Goal: Task Accomplishment & Management: Manage account settings

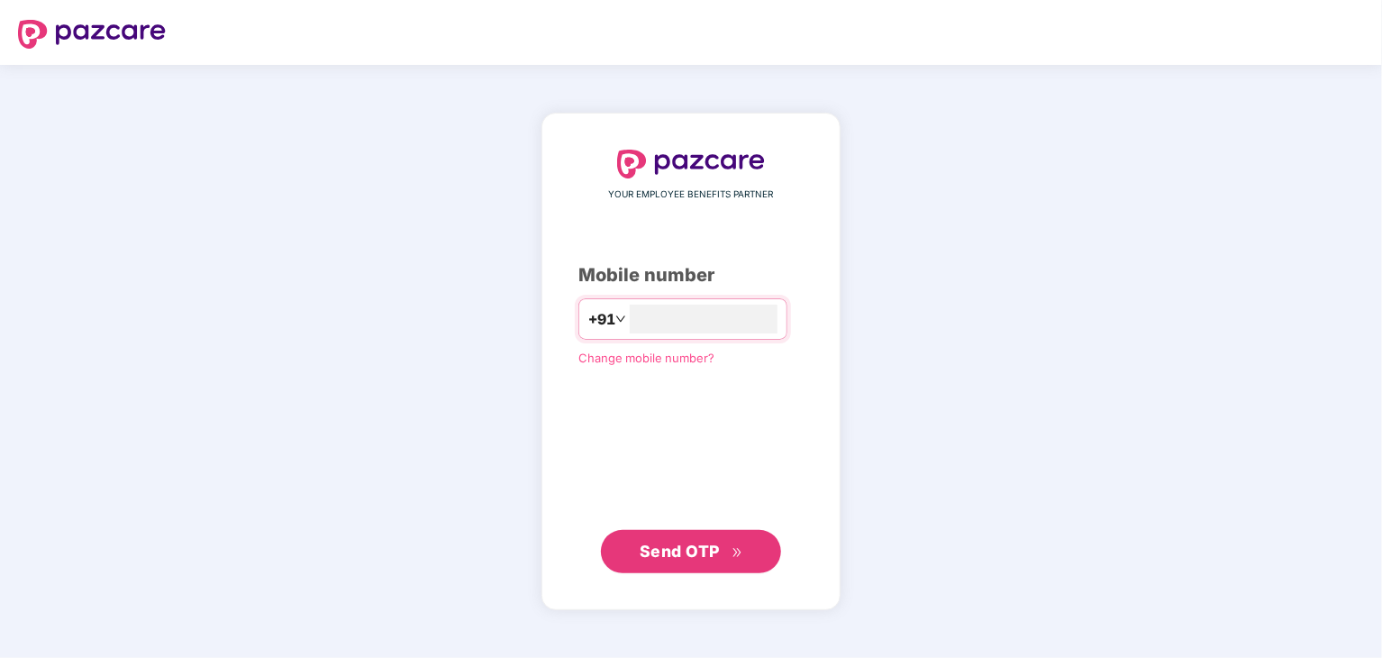
type input "**********"
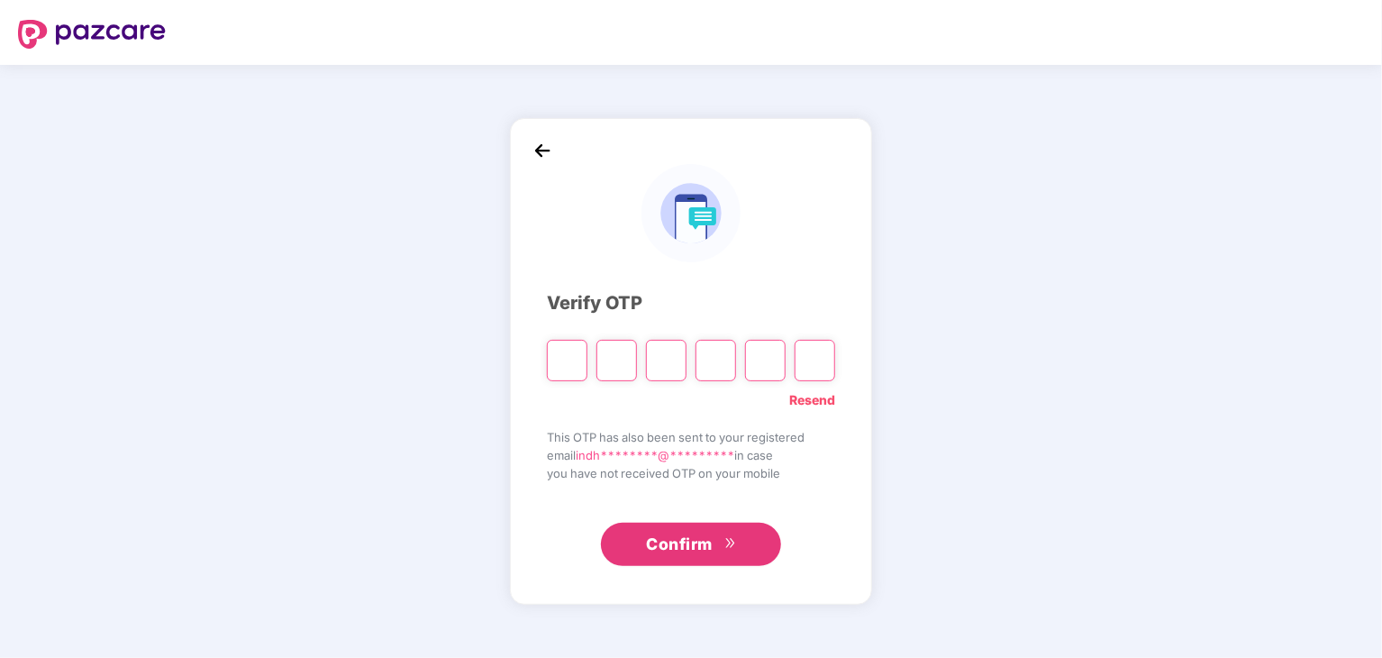
paste input "*"
type input "*"
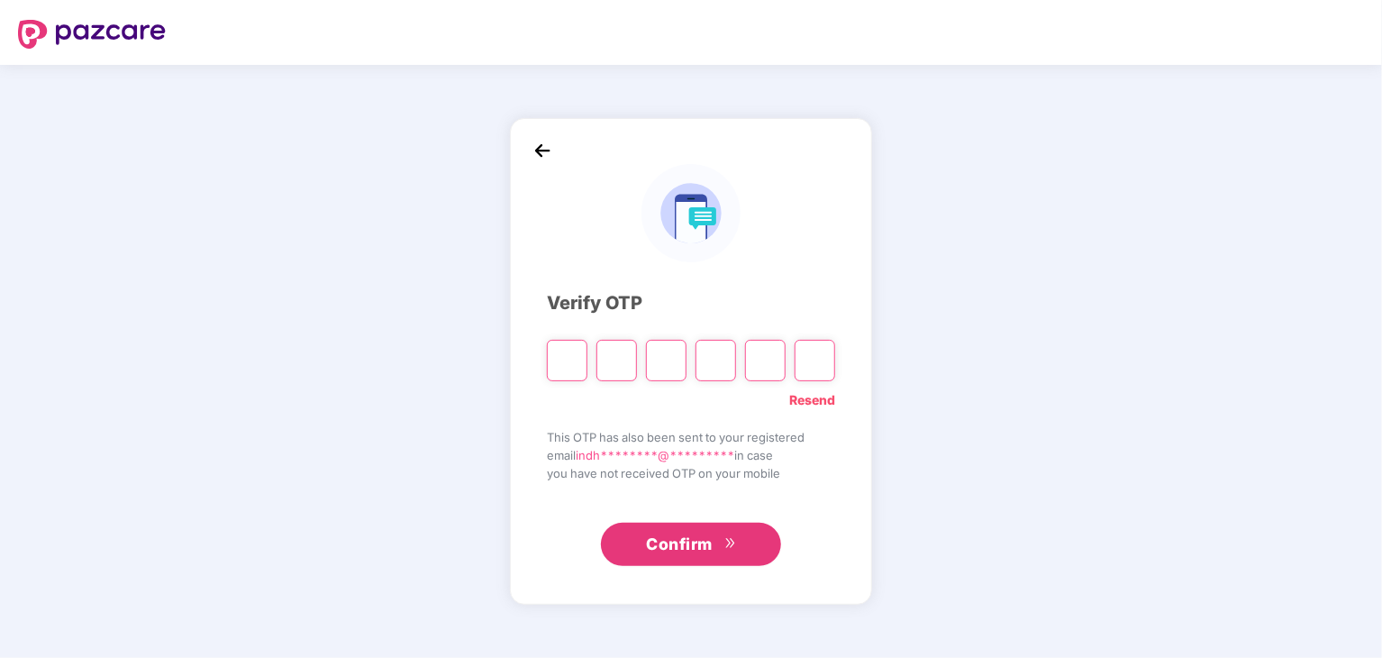
type input "*"
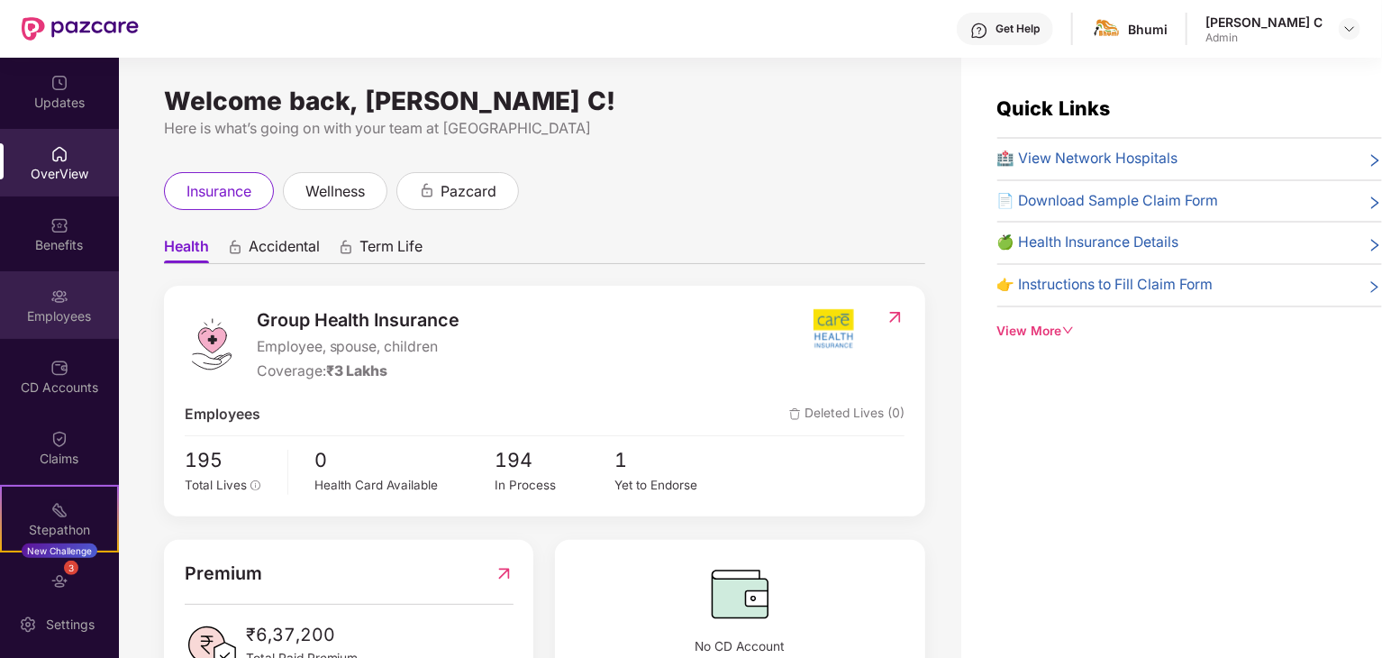
click at [66, 311] on div "Employees" at bounding box center [59, 316] width 119 height 18
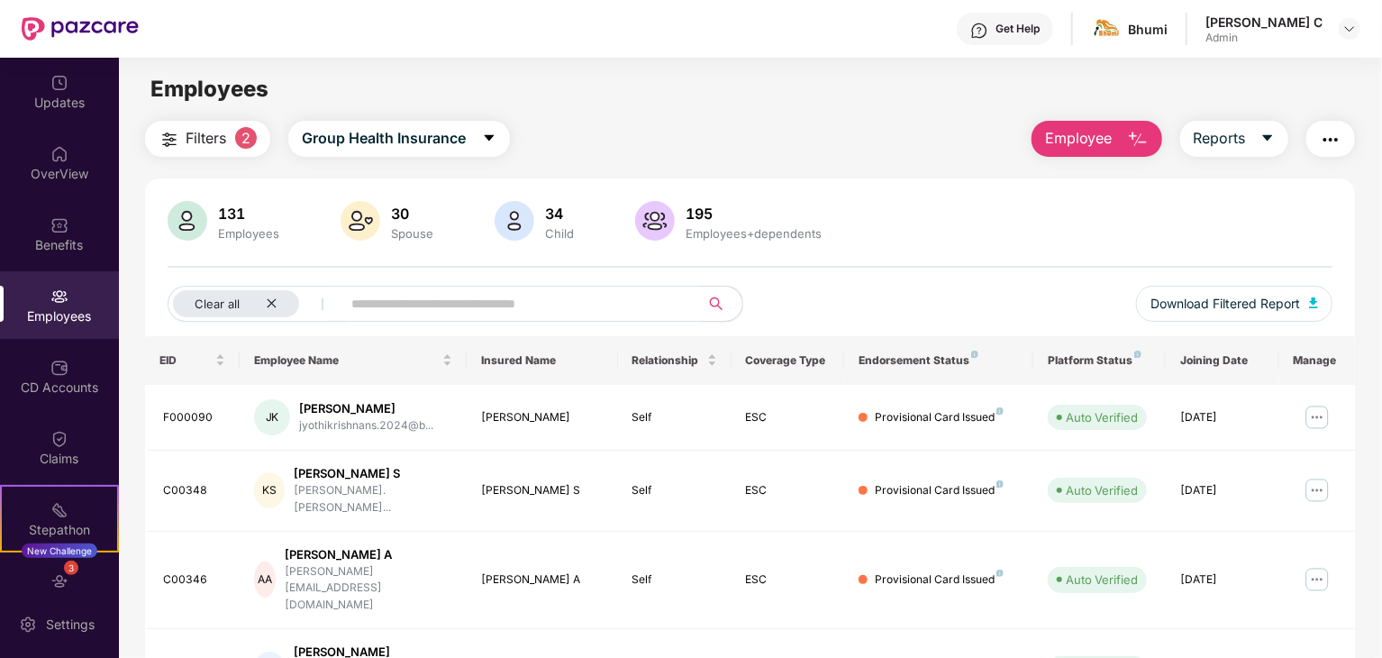
click at [361, 296] on input "text" at bounding box center [512, 303] width 323 height 27
click at [1060, 136] on span "Employee" at bounding box center [1079, 138] width 68 height 23
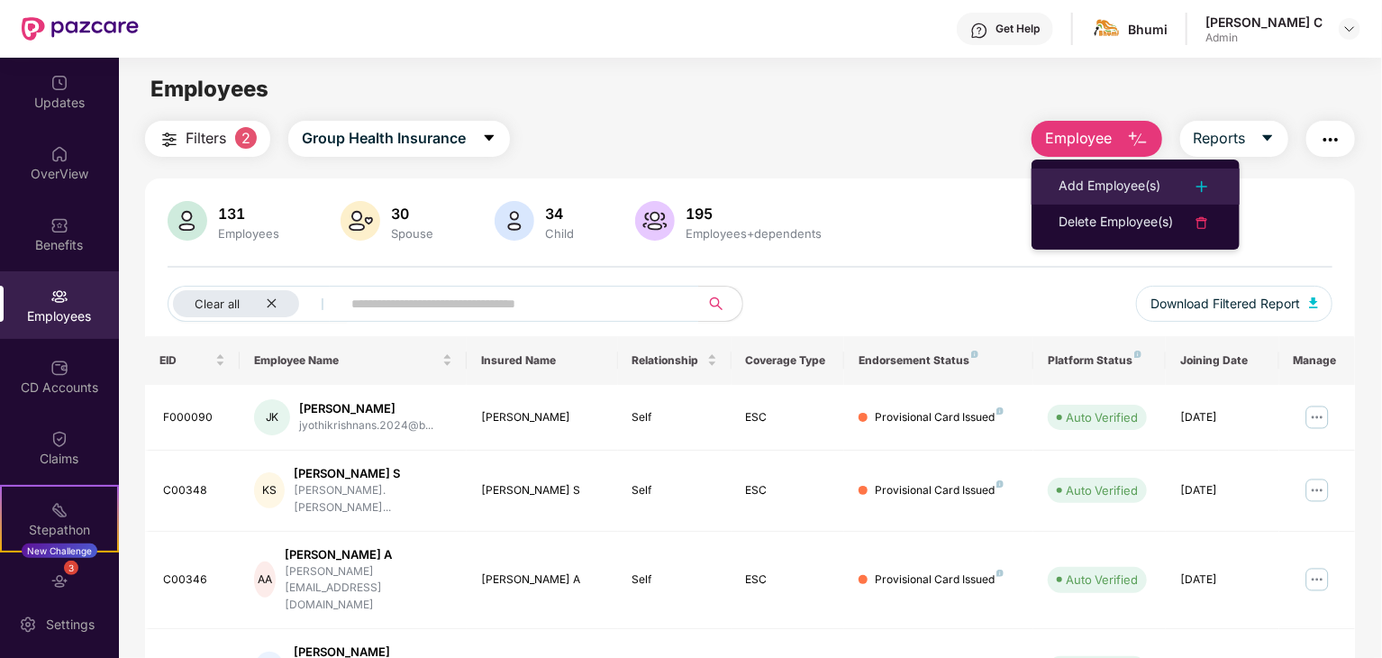
click at [1096, 182] on div "Add Employee(s)" at bounding box center [1110, 187] width 102 height 22
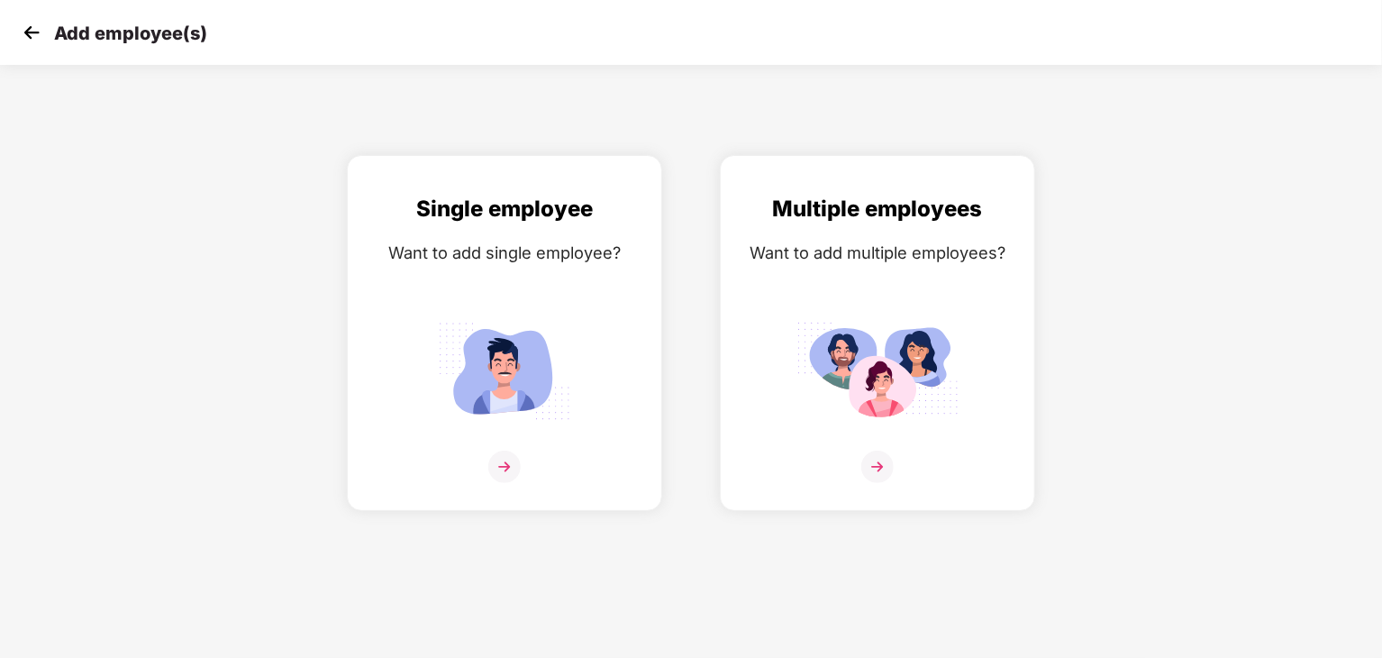
click at [26, 23] on img at bounding box center [31, 32] width 27 height 27
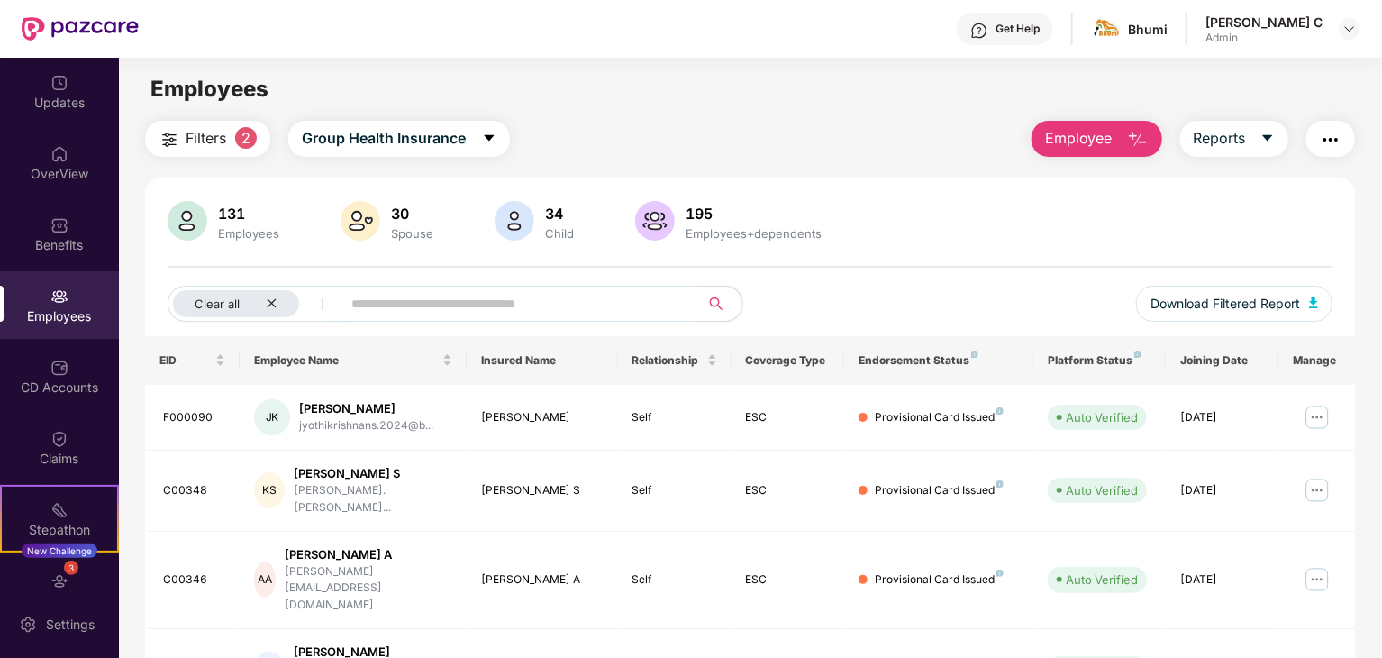
click at [1101, 136] on span "Employee" at bounding box center [1079, 138] width 68 height 23
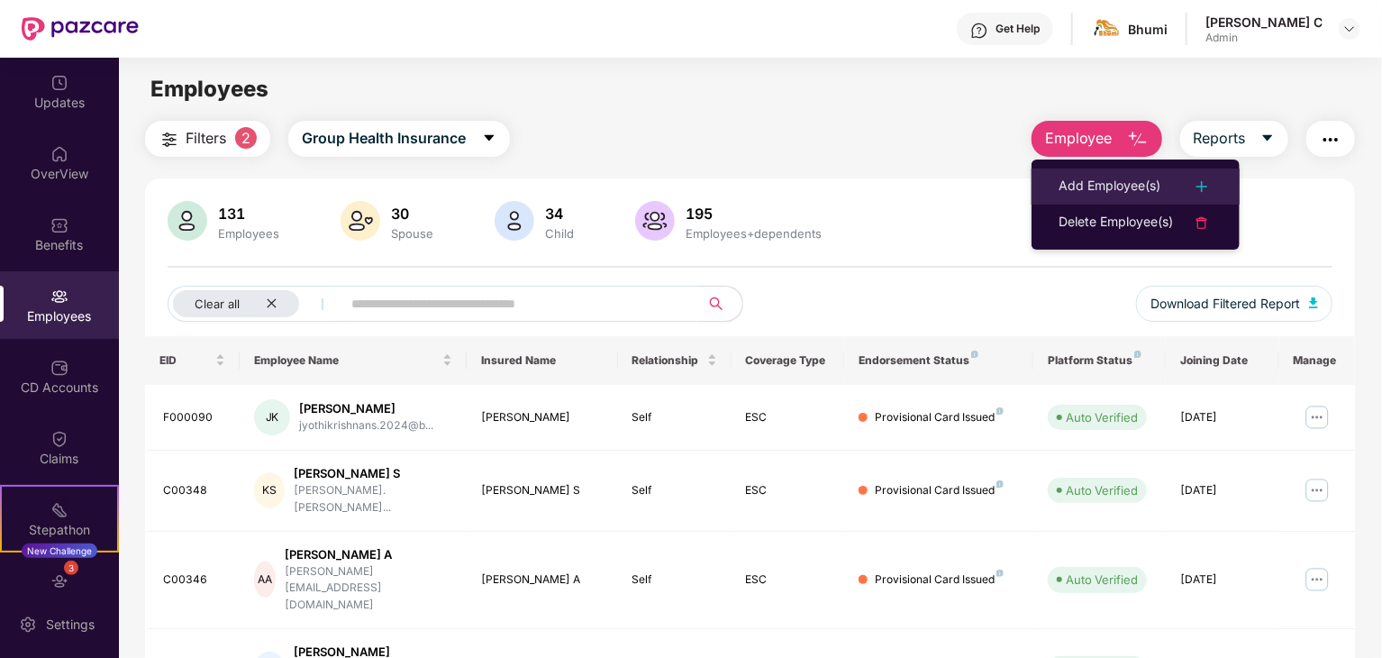
click at [1123, 193] on div "Add Employee(s)" at bounding box center [1110, 187] width 102 height 22
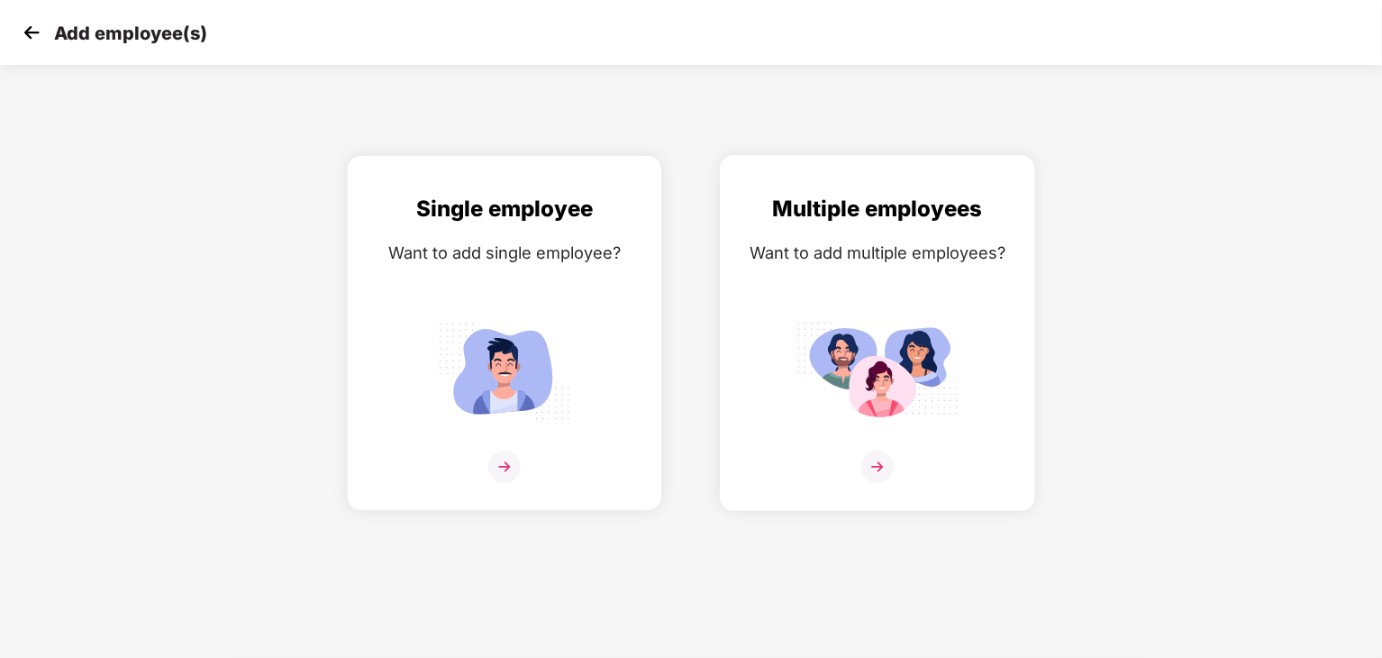
click at [914, 231] on div "Multiple employees Want to add multiple employees?" at bounding box center [877, 349] width 277 height 314
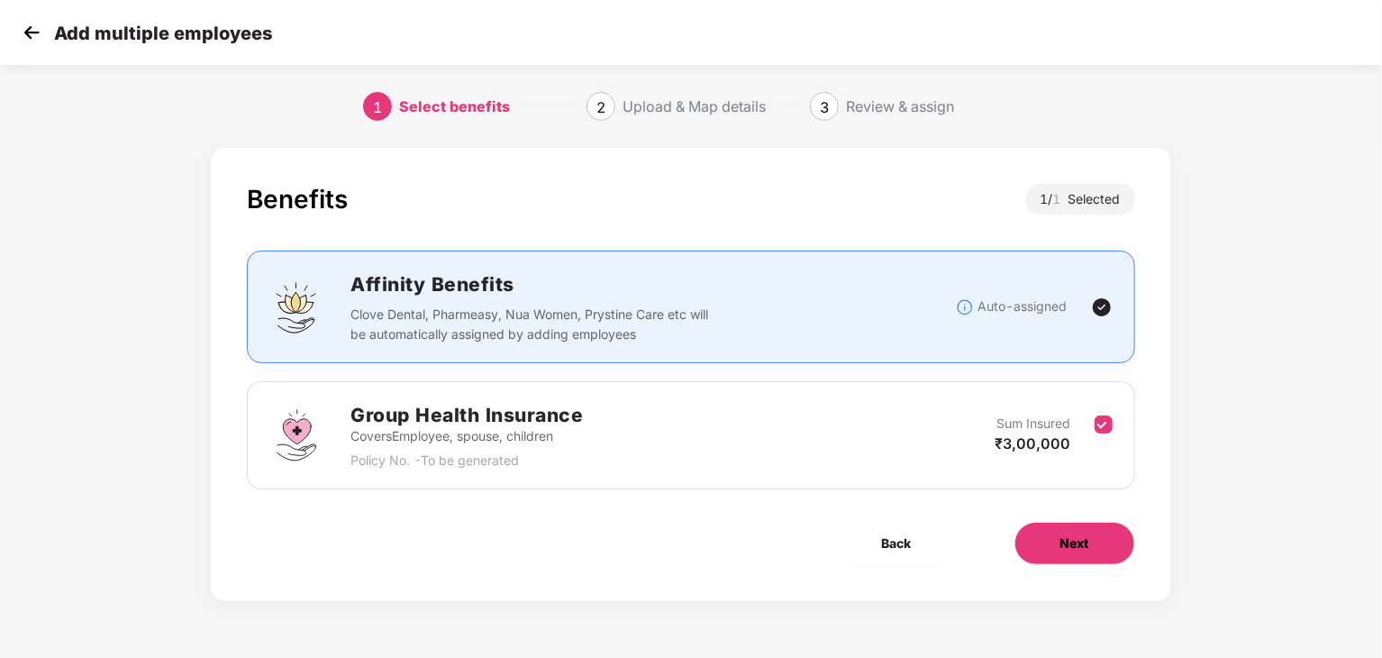
click at [1069, 541] on span "Next" at bounding box center [1074, 543] width 29 height 20
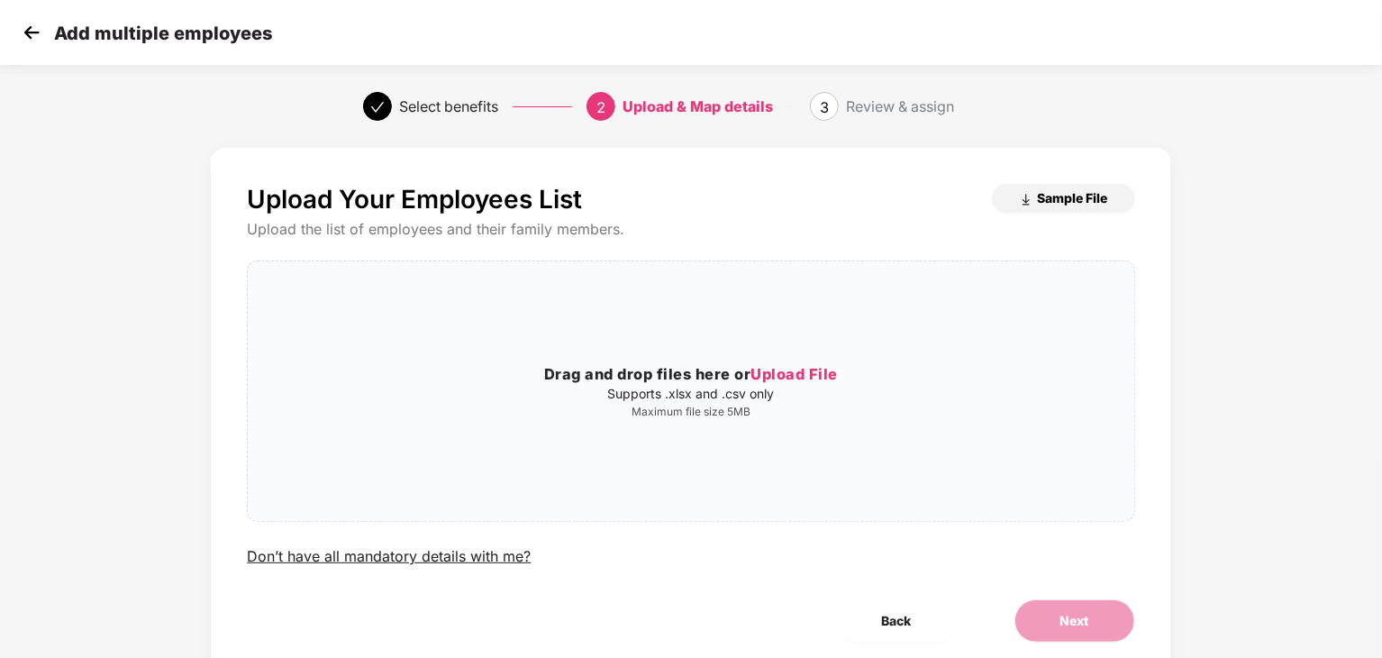
click at [1049, 206] on button "Sample File" at bounding box center [1063, 198] width 143 height 29
click at [778, 370] on span "Upload File" at bounding box center [793, 374] width 87 height 18
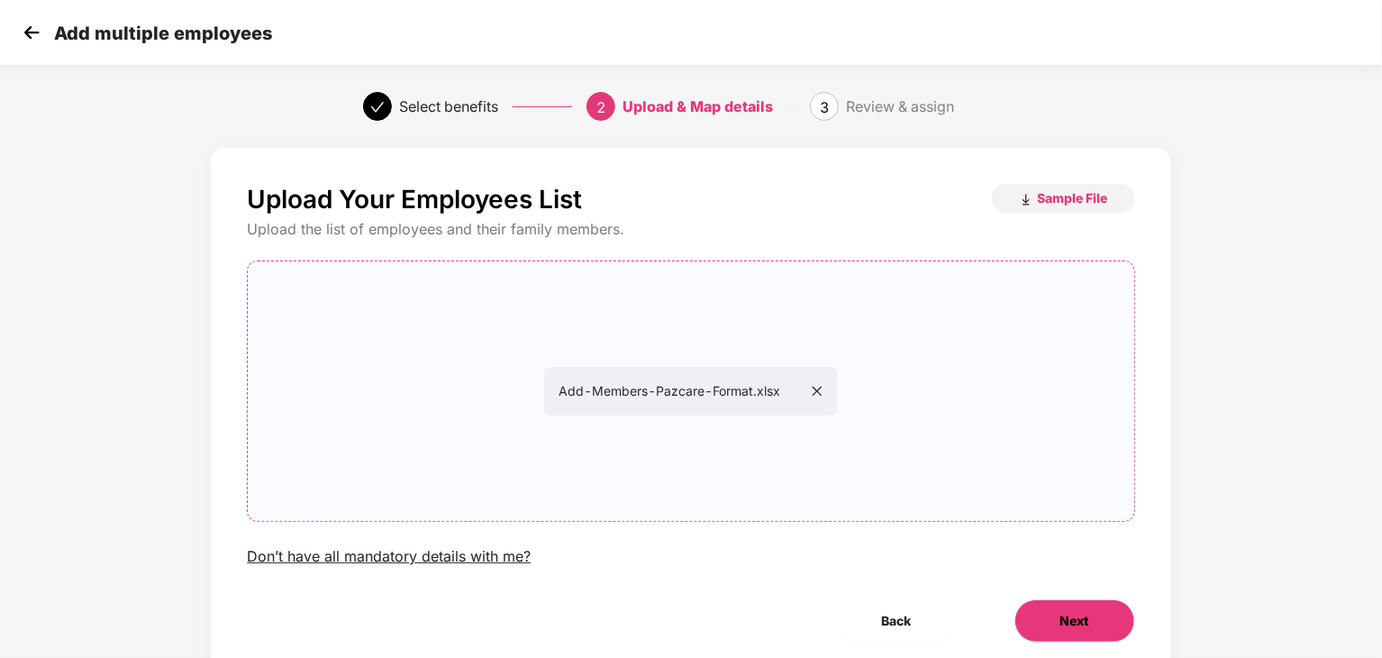
click at [1049, 617] on button "Next" at bounding box center [1074, 620] width 121 height 43
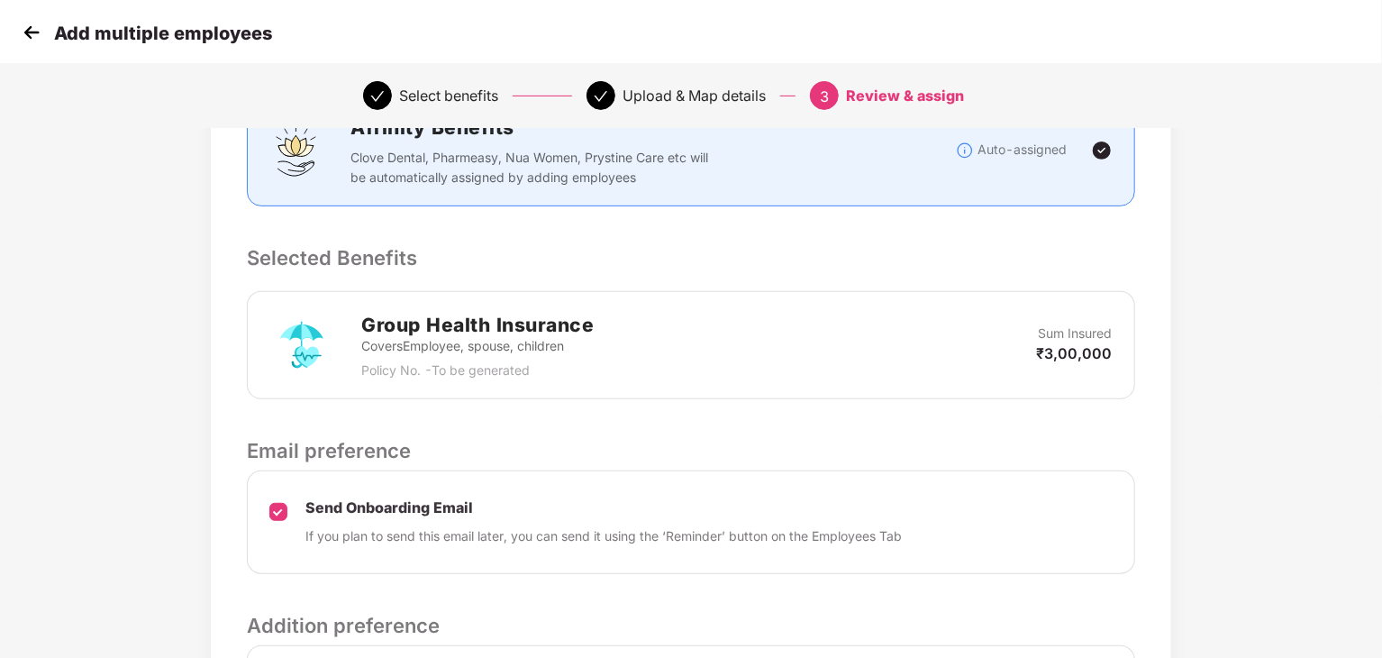
scroll to position [520, 0]
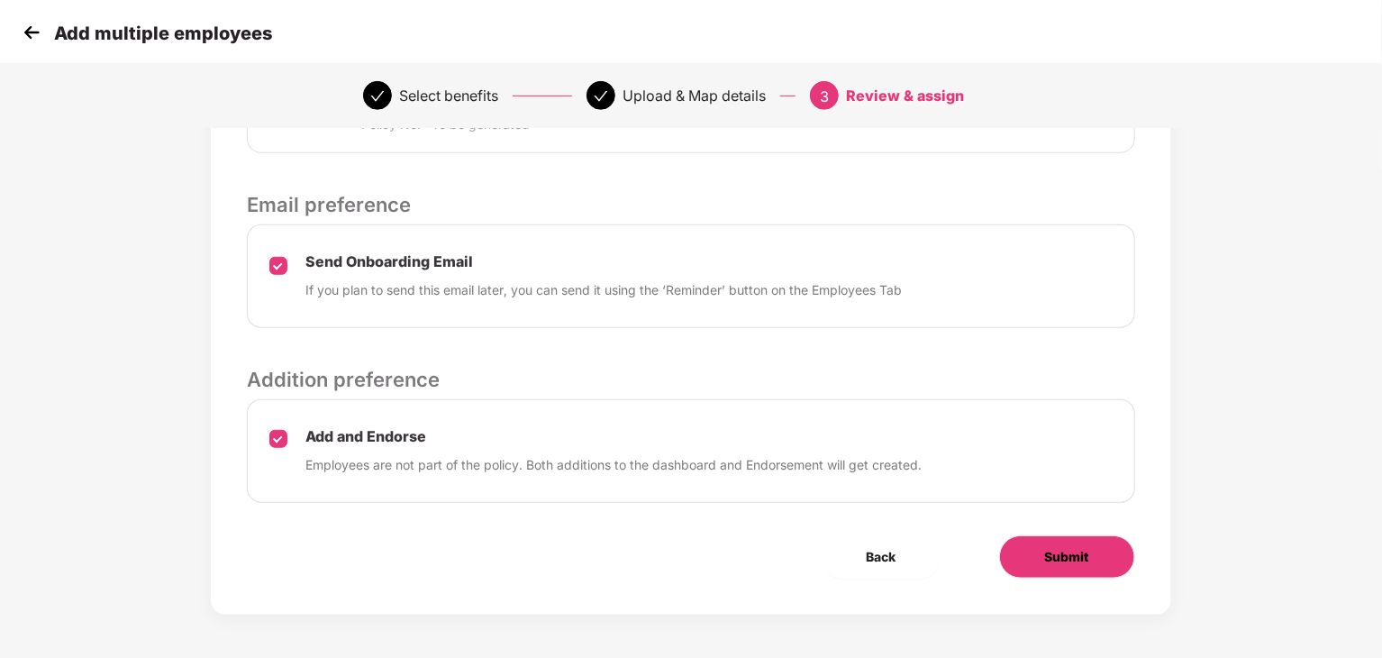
click at [1042, 549] on button "Submit" at bounding box center [1067, 556] width 136 height 43
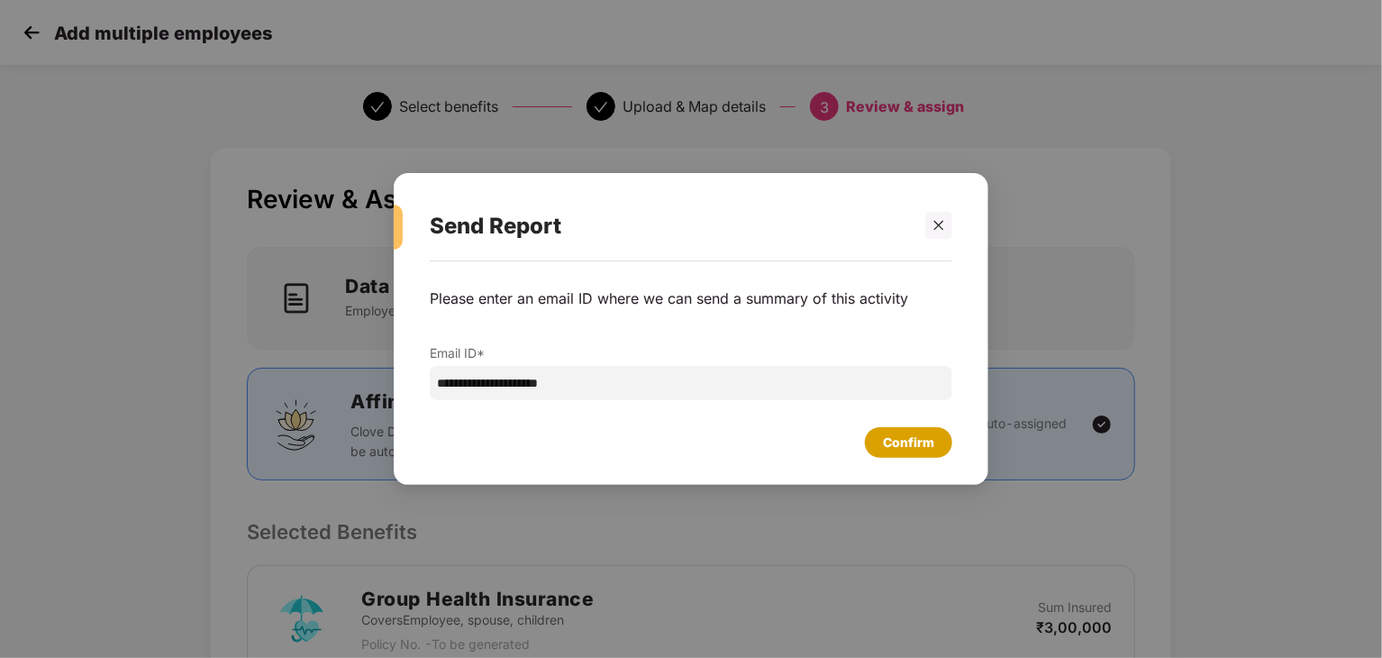
click at [900, 444] on div "Confirm" at bounding box center [908, 442] width 51 height 20
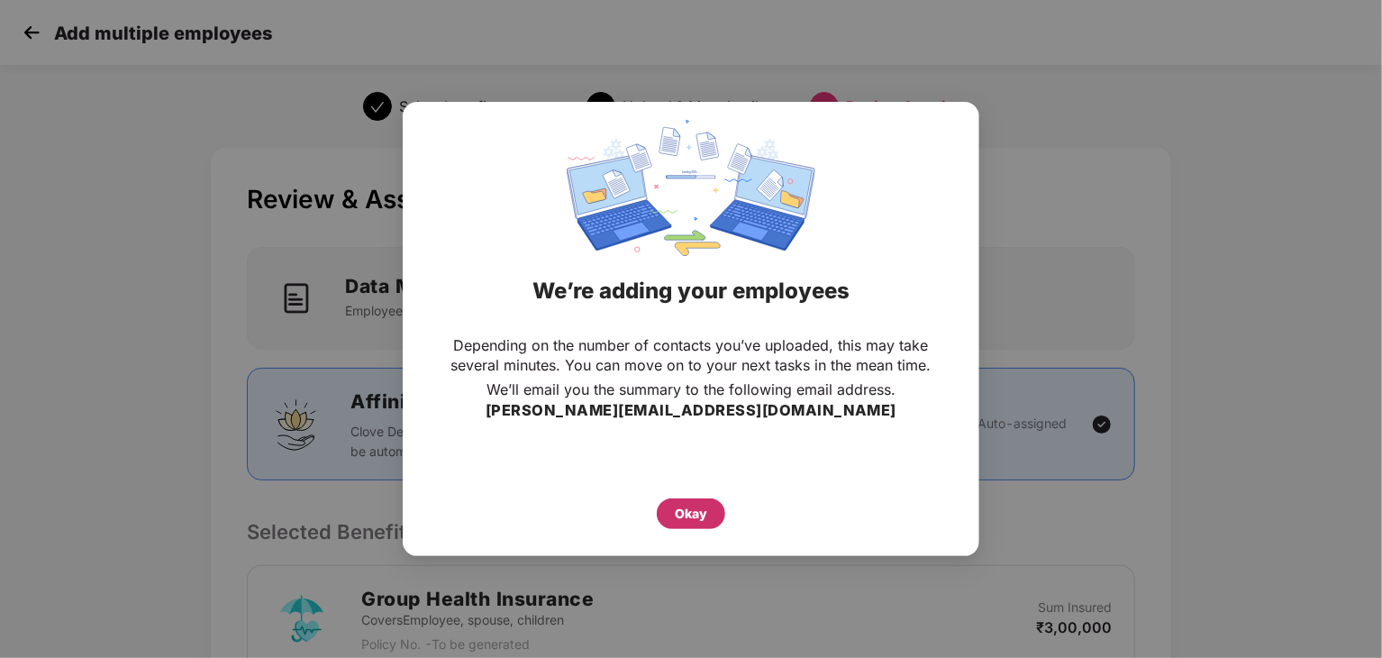
click at [678, 507] on div "Okay" at bounding box center [691, 514] width 32 height 20
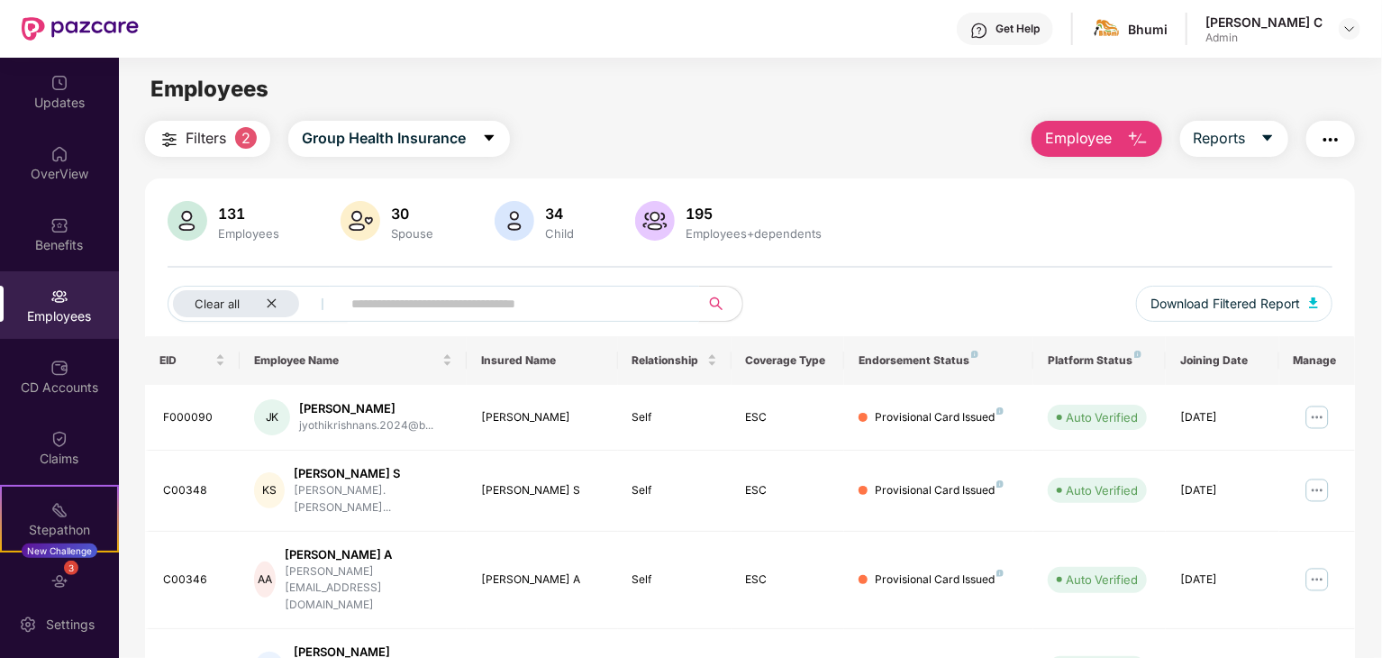
click at [368, 293] on input "text" at bounding box center [512, 303] width 323 height 27
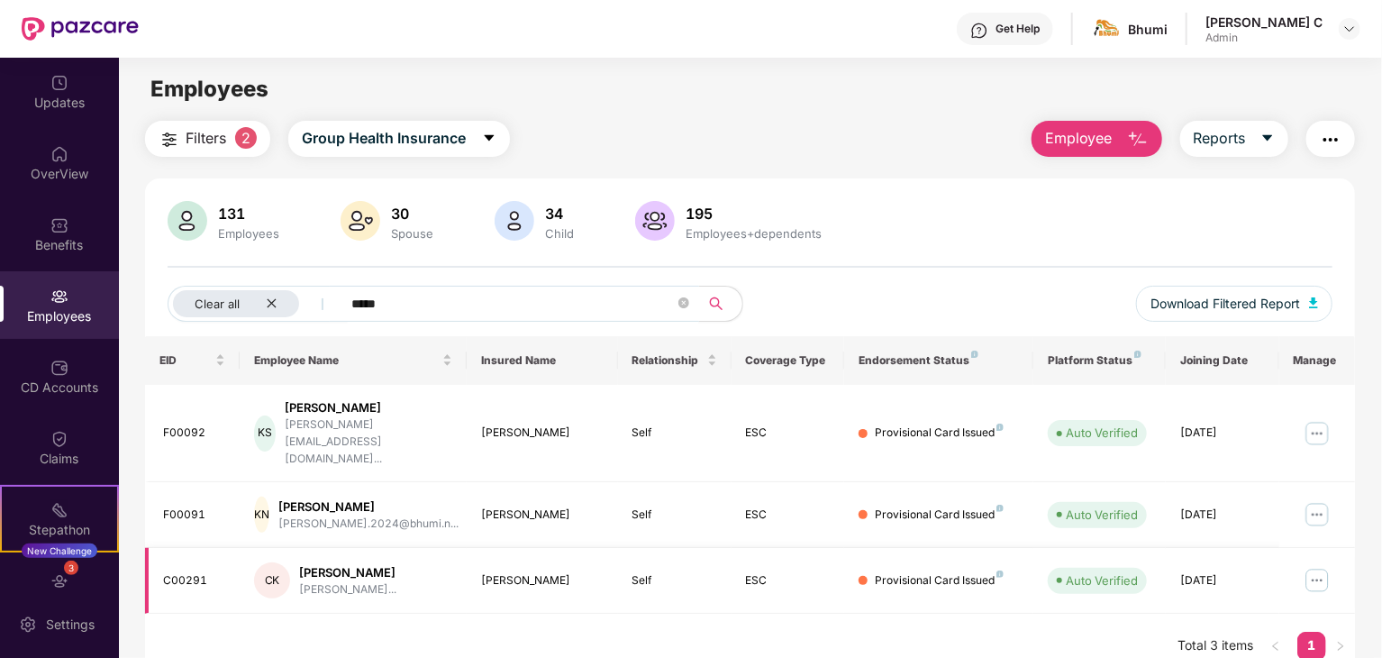
type input "*****"
click at [193, 560] on td "C00291" at bounding box center [192, 581] width 95 height 66
click at [1315, 566] on img at bounding box center [1317, 580] width 29 height 29
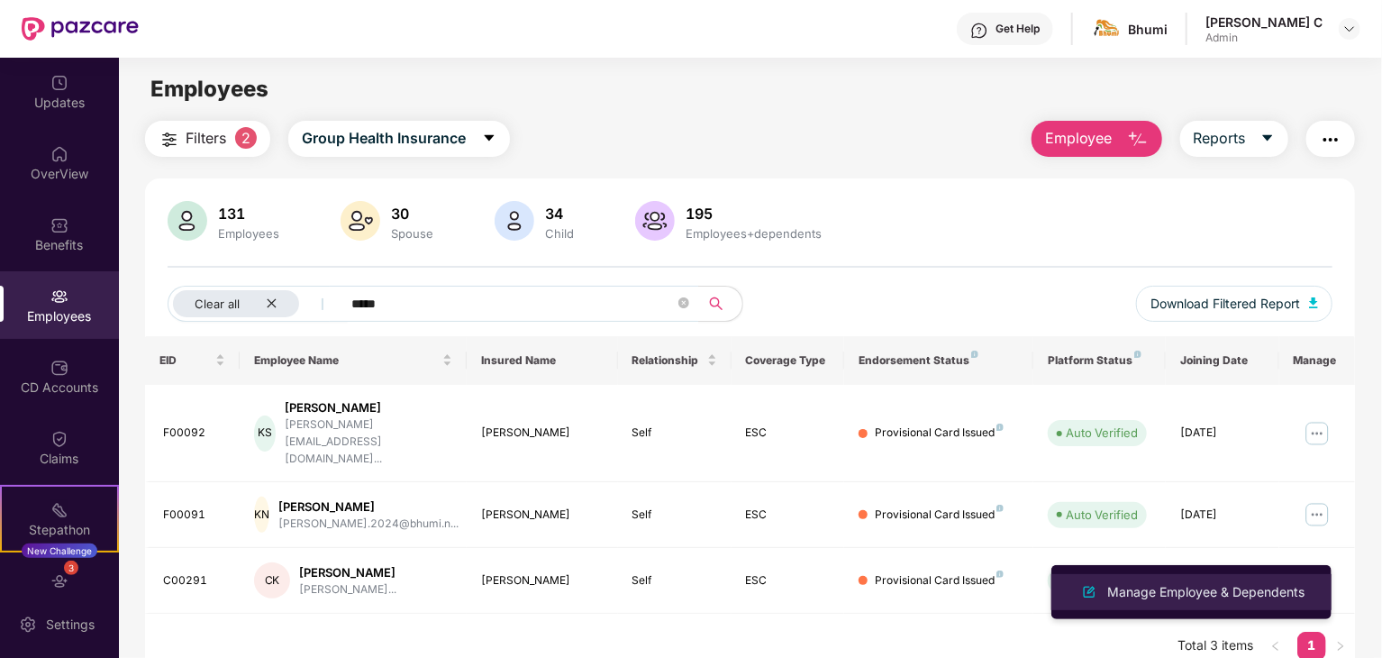
click at [1132, 607] on li "Manage Employee & Dependents" at bounding box center [1191, 592] width 280 height 36
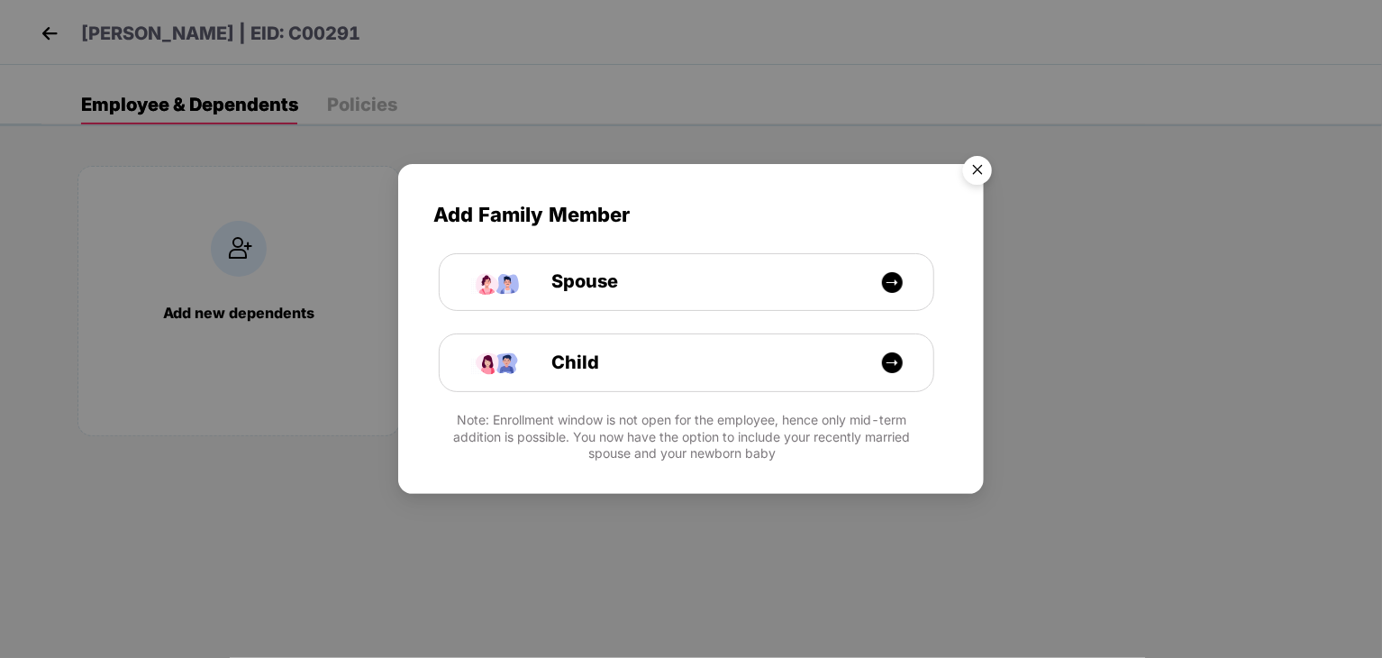
click at [978, 163] on img "Close" at bounding box center [977, 173] width 50 height 50
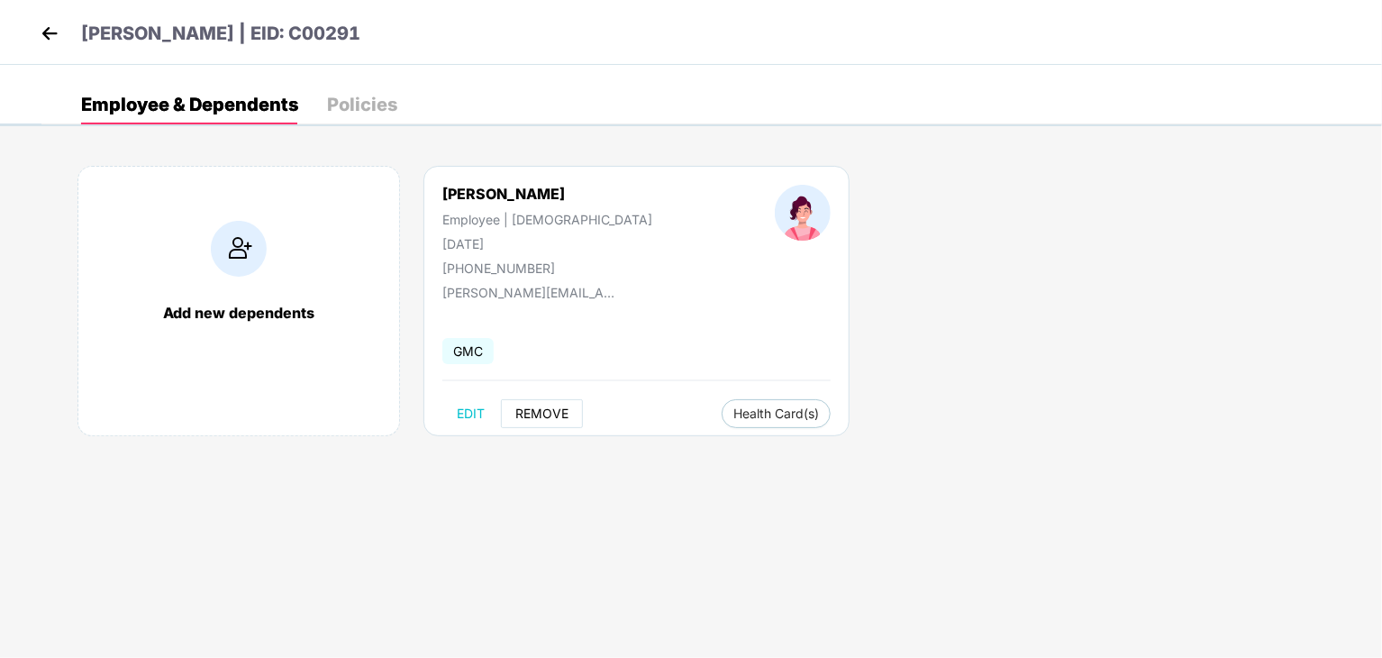
click at [544, 420] on button "REMOVE" at bounding box center [542, 413] width 82 height 29
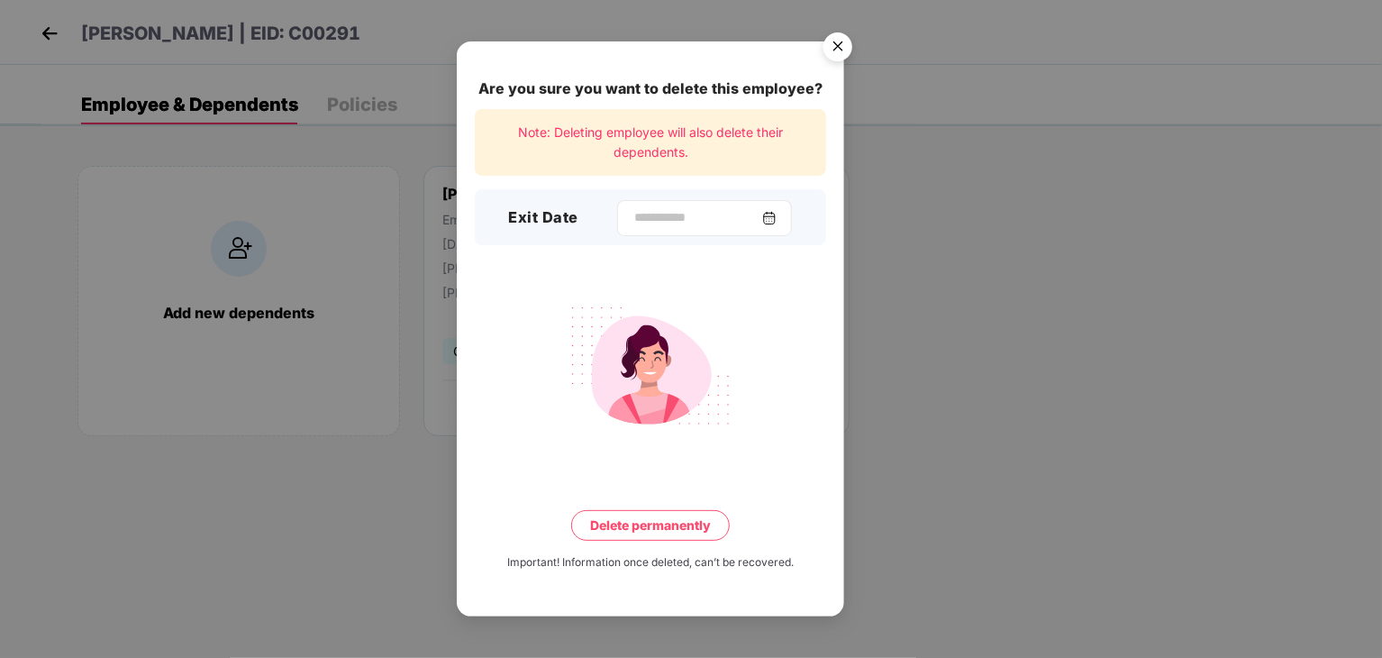
click at [650, 205] on div at bounding box center [704, 218] width 175 height 36
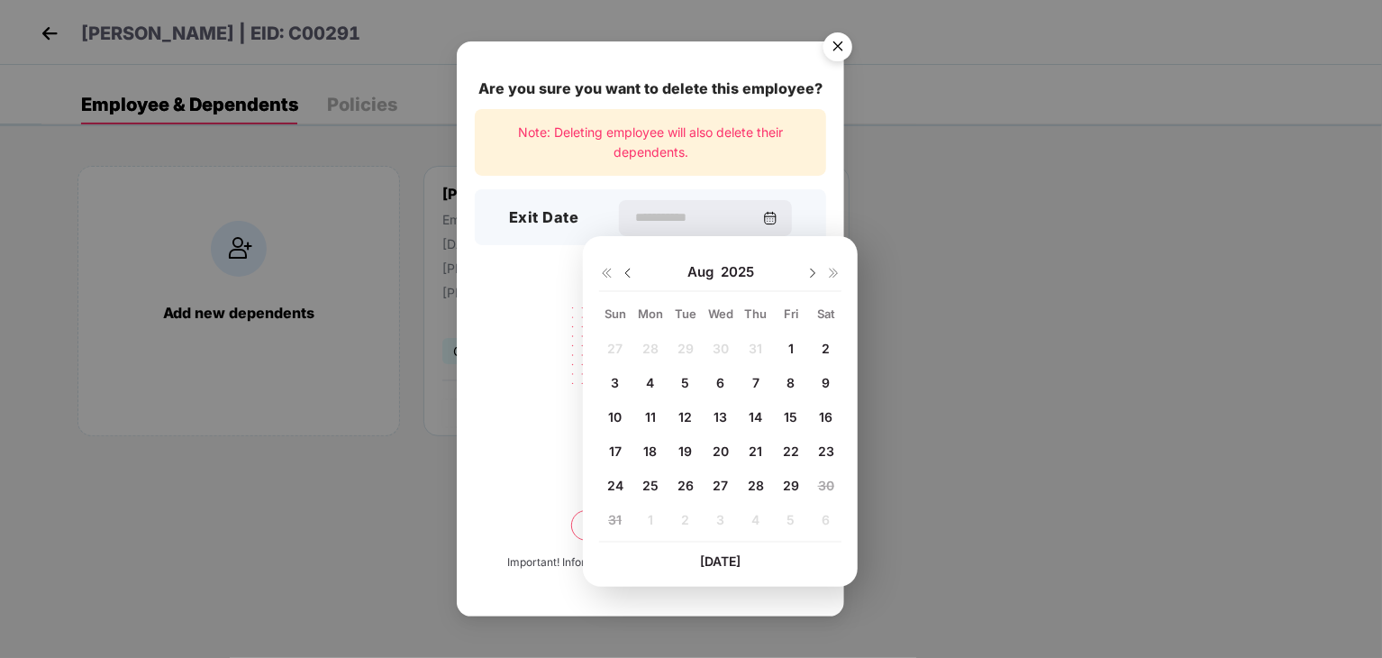
click at [752, 484] on span "28" at bounding box center [756, 485] width 16 height 15
type input "**********"
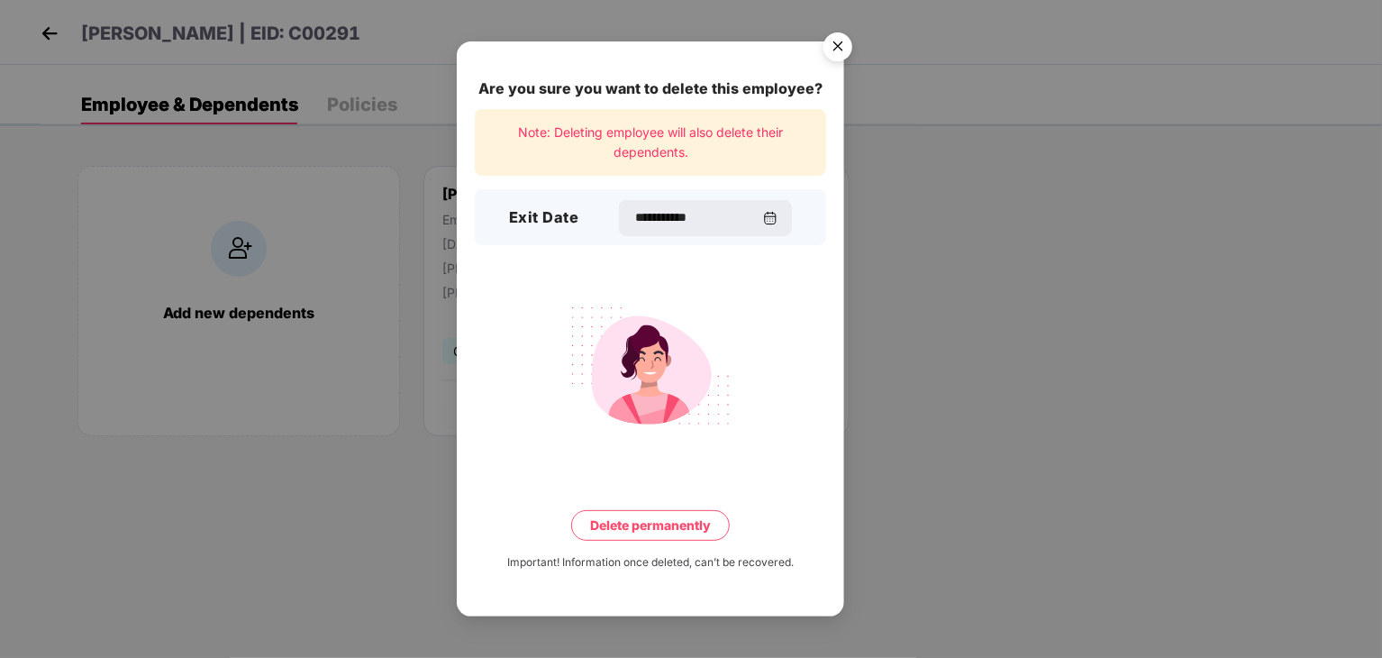
click at [623, 532] on button "Delete permanently" at bounding box center [650, 525] width 159 height 31
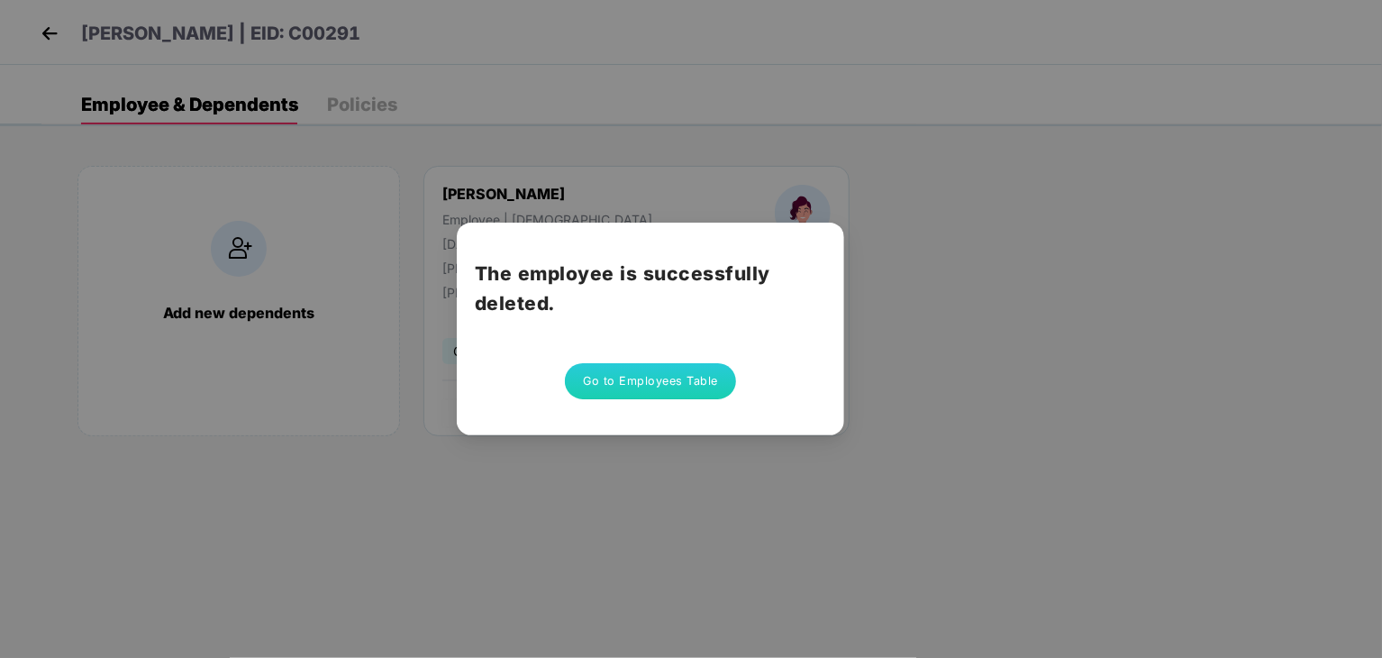
click at [620, 376] on button "Go to Employees Table" at bounding box center [650, 381] width 171 height 36
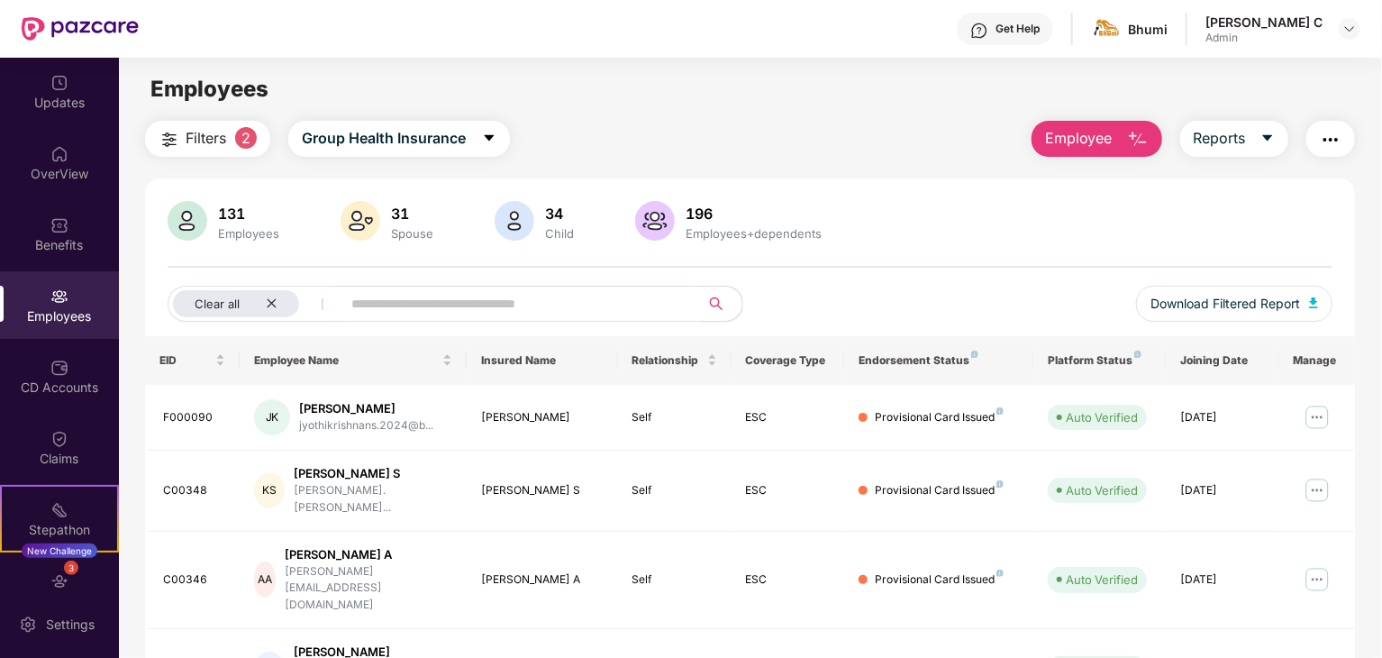
click at [362, 297] on input "text" at bounding box center [512, 303] width 323 height 27
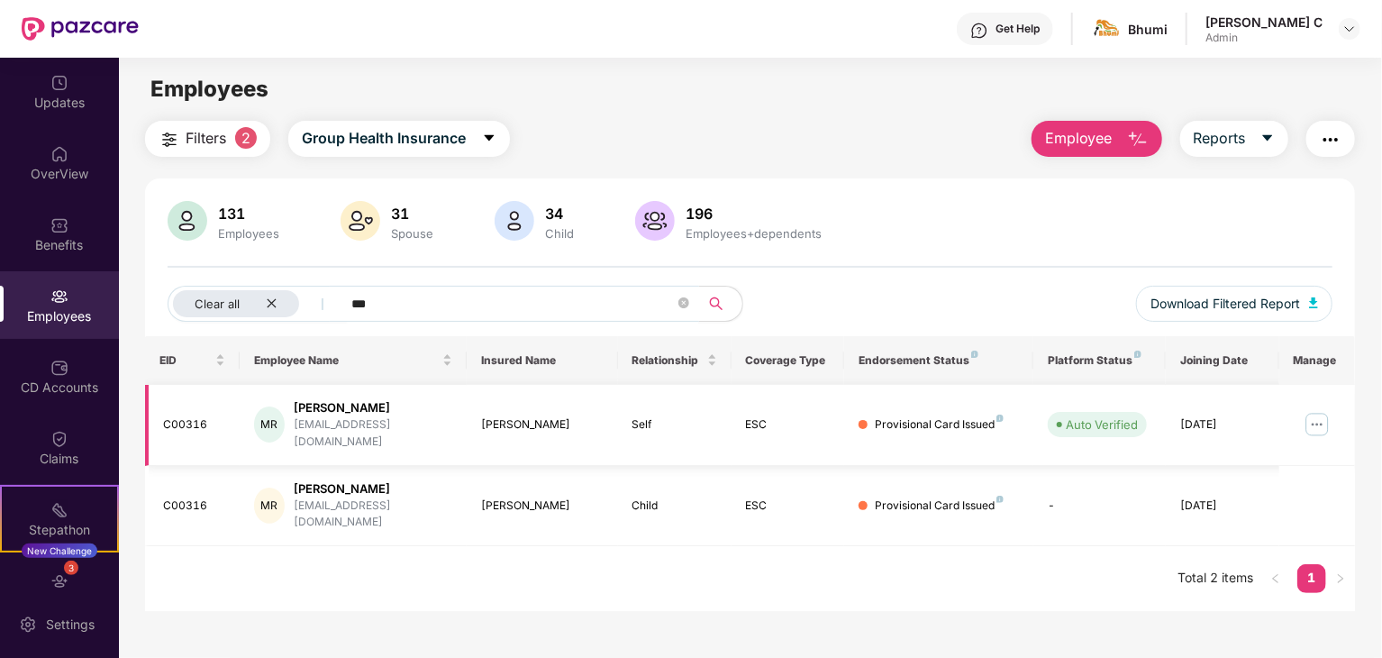
type input "***"
click at [1321, 411] on img at bounding box center [1317, 424] width 29 height 29
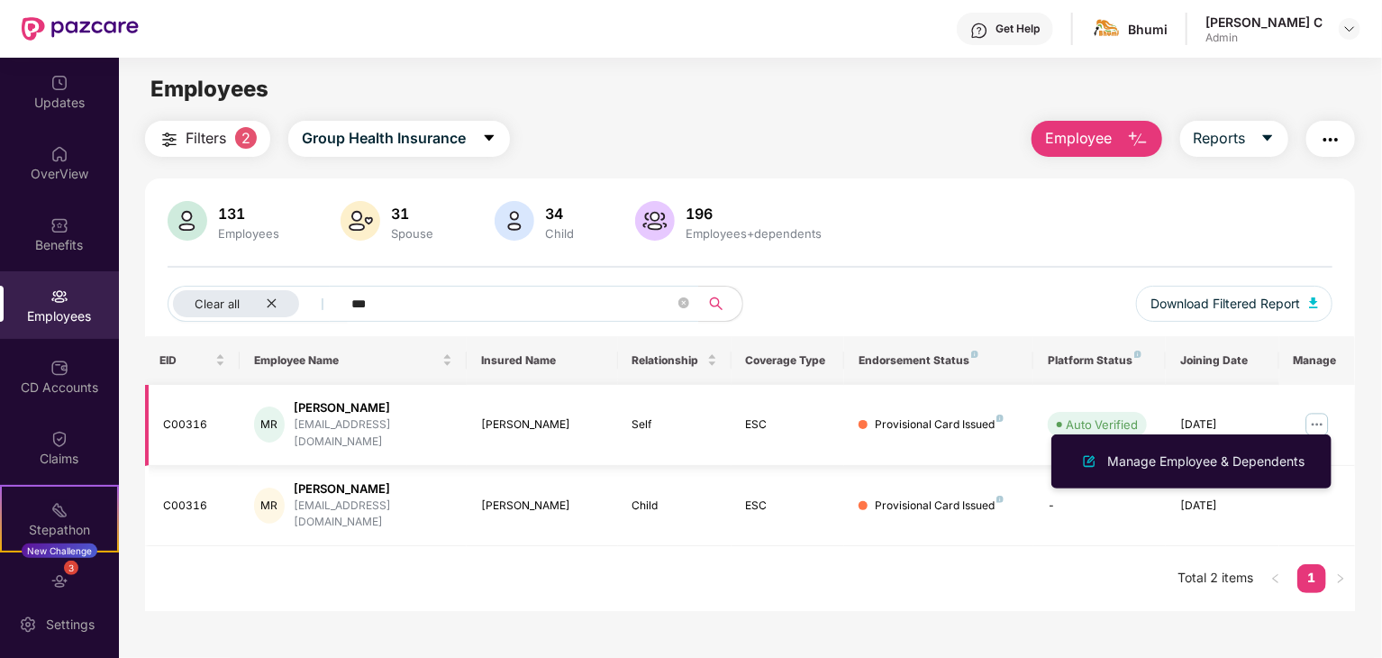
click at [1321, 411] on img at bounding box center [1317, 424] width 29 height 29
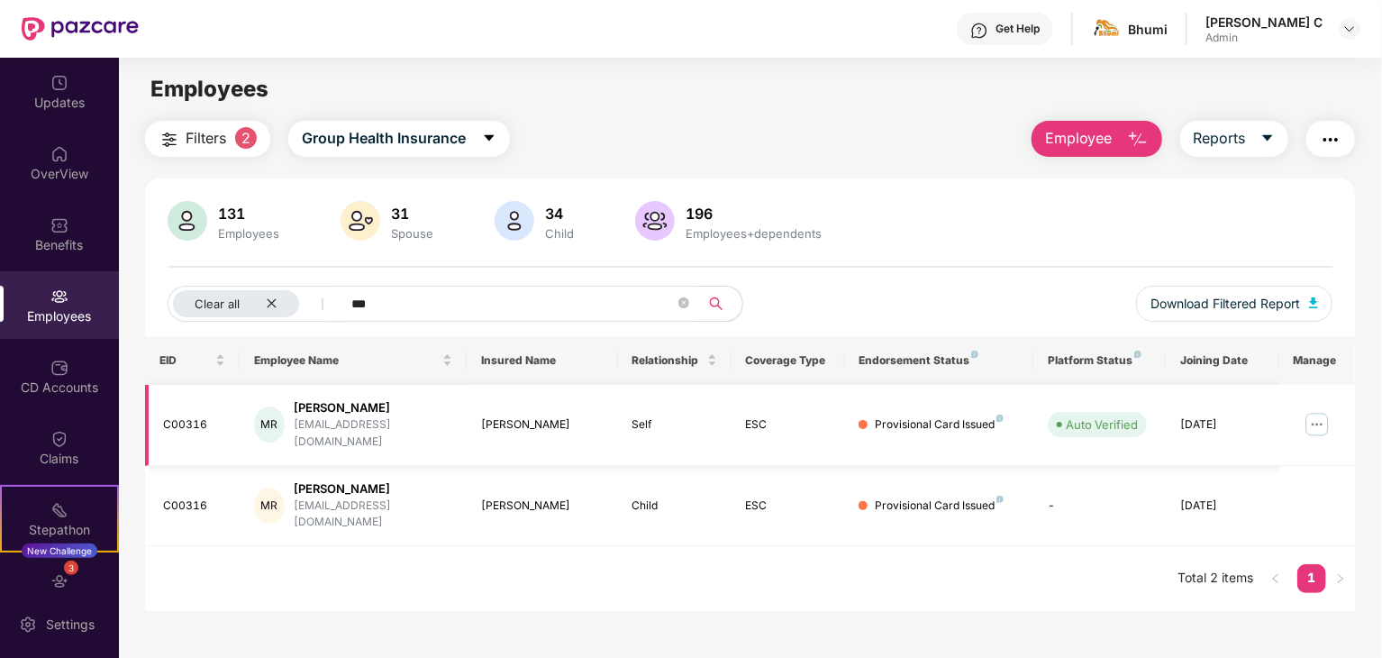
click at [1321, 411] on img at bounding box center [1317, 424] width 29 height 29
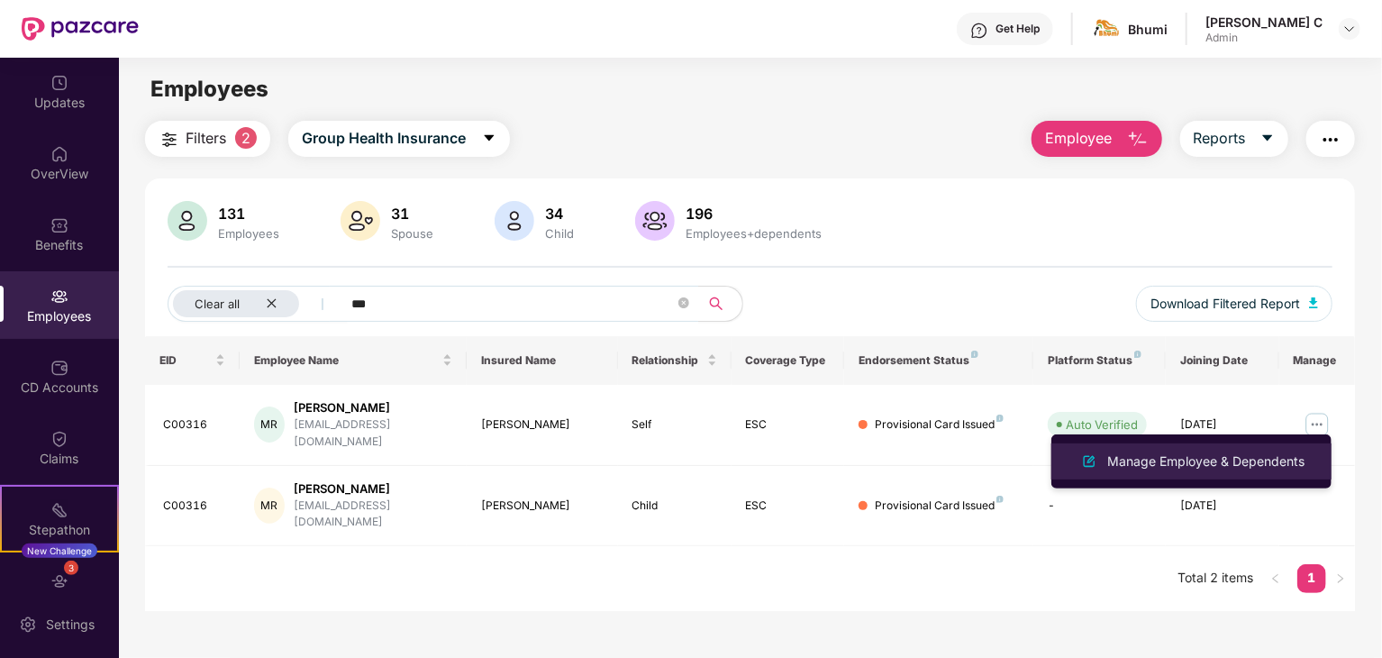
click at [1232, 455] on div "Manage Employee & Dependents" at bounding box center [1206, 461] width 205 height 20
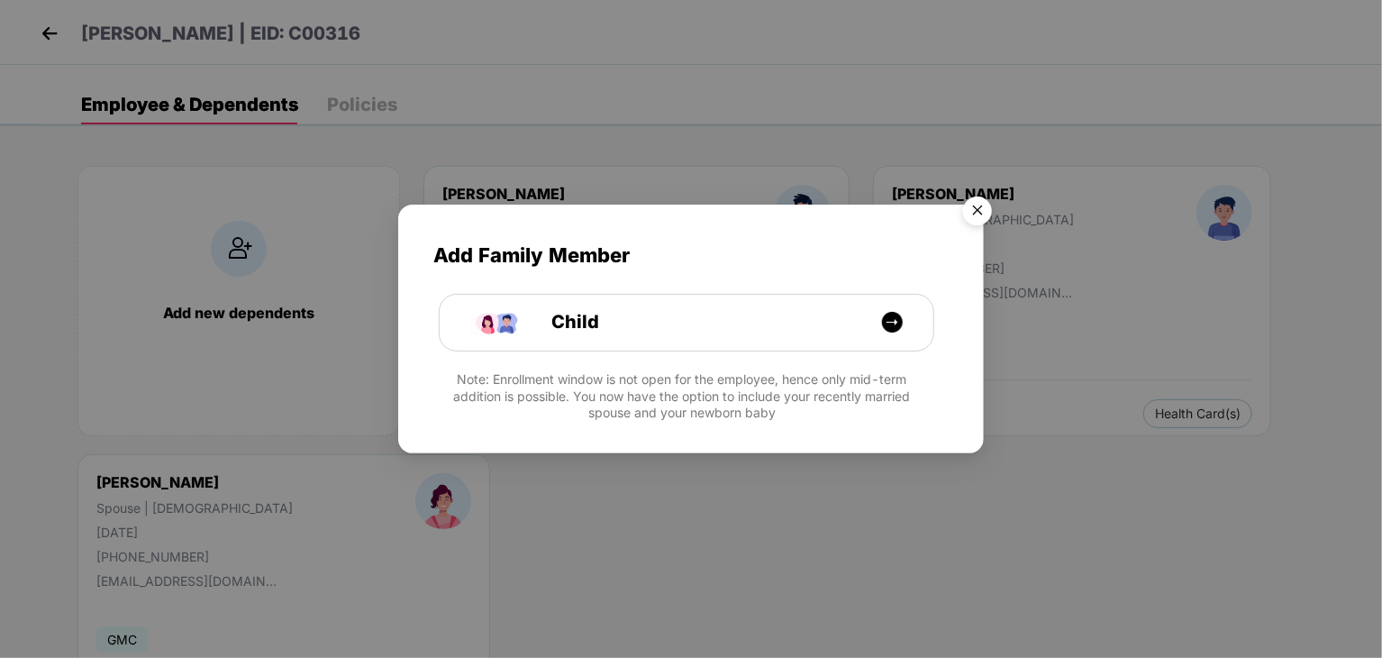
click at [539, 484] on div "Add Family Member Child Note: Enrollment window is not open for the employee, h…" at bounding box center [691, 329] width 1382 height 658
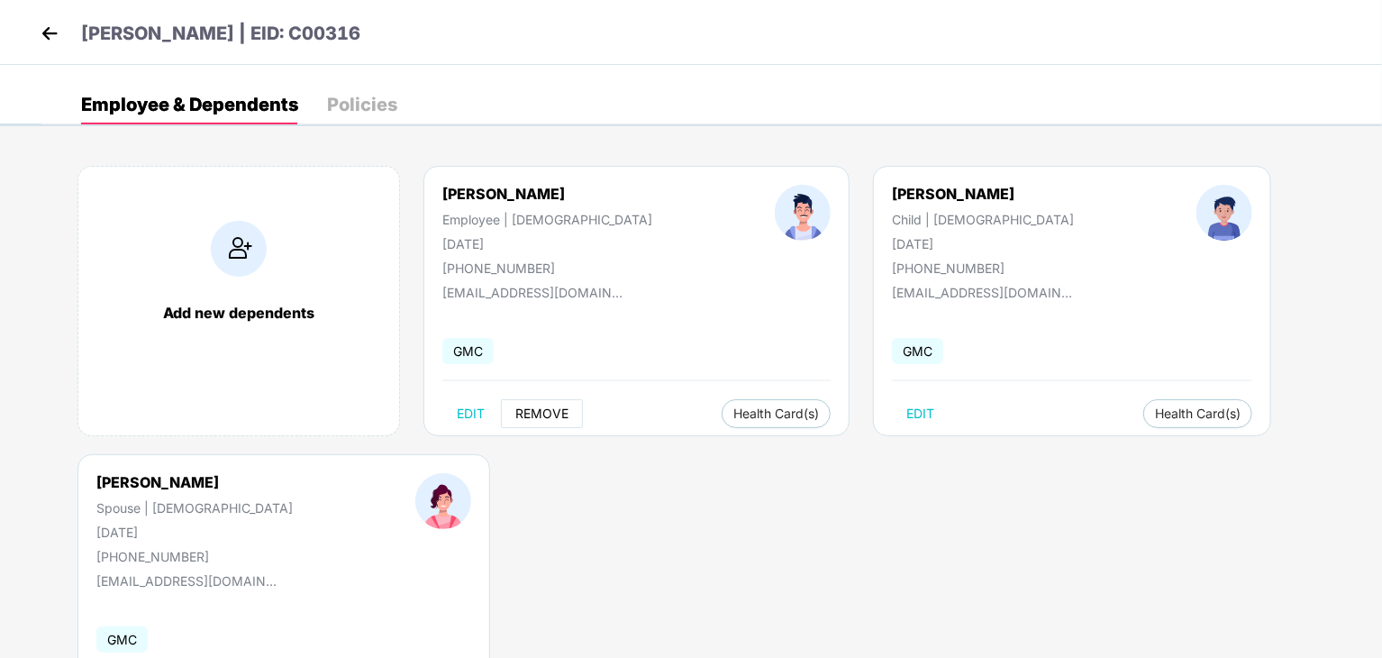
click at [535, 413] on span "REMOVE" at bounding box center [541, 413] width 53 height 14
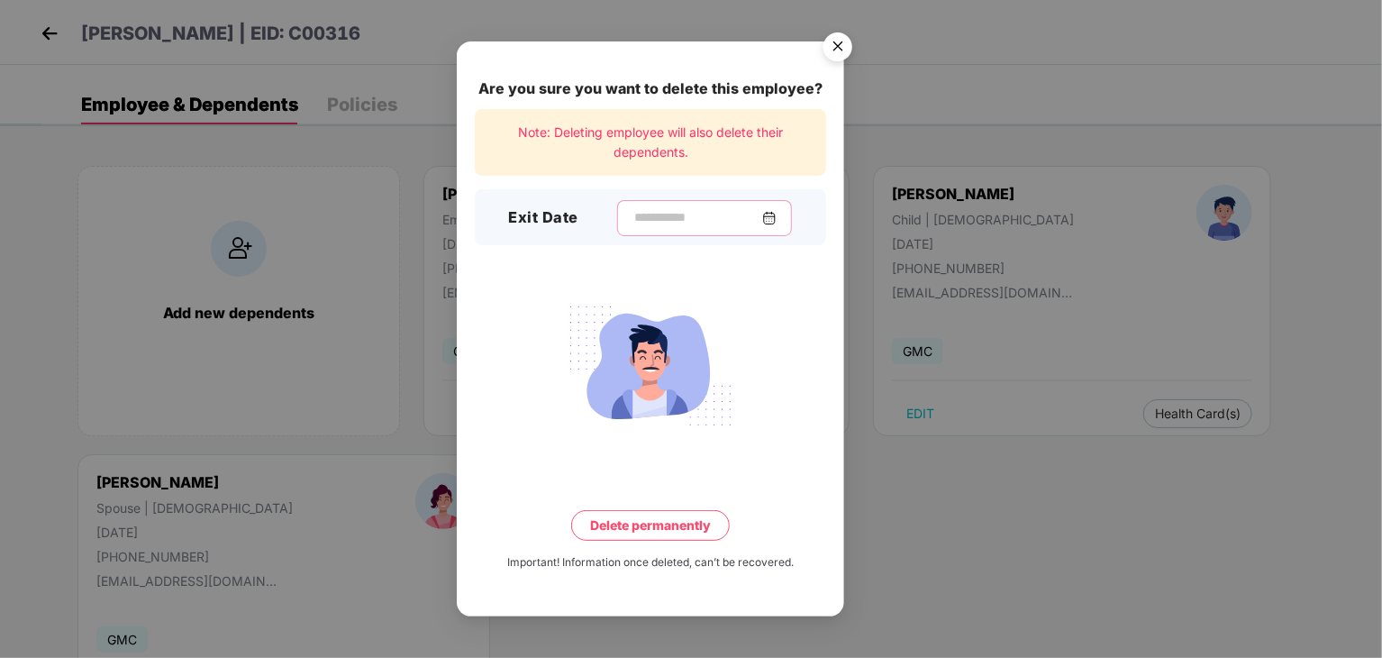
click at [632, 214] on input at bounding box center [697, 217] width 130 height 19
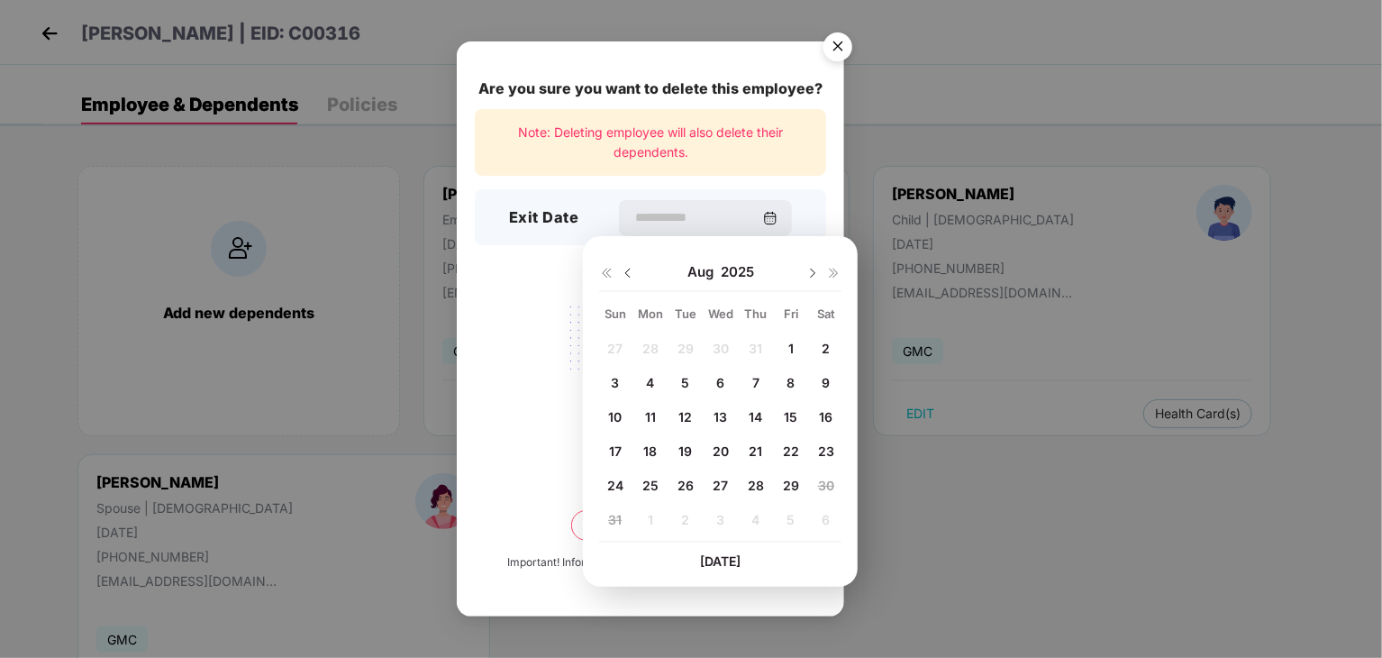
click at [636, 277] on div "[DATE]" at bounding box center [720, 272] width 242 height 36
click at [620, 272] on div at bounding box center [617, 272] width 36 height 16
click at [632, 275] on img at bounding box center [628, 273] width 14 height 14
click at [764, 487] on div "31" at bounding box center [755, 485] width 27 height 27
type input "**********"
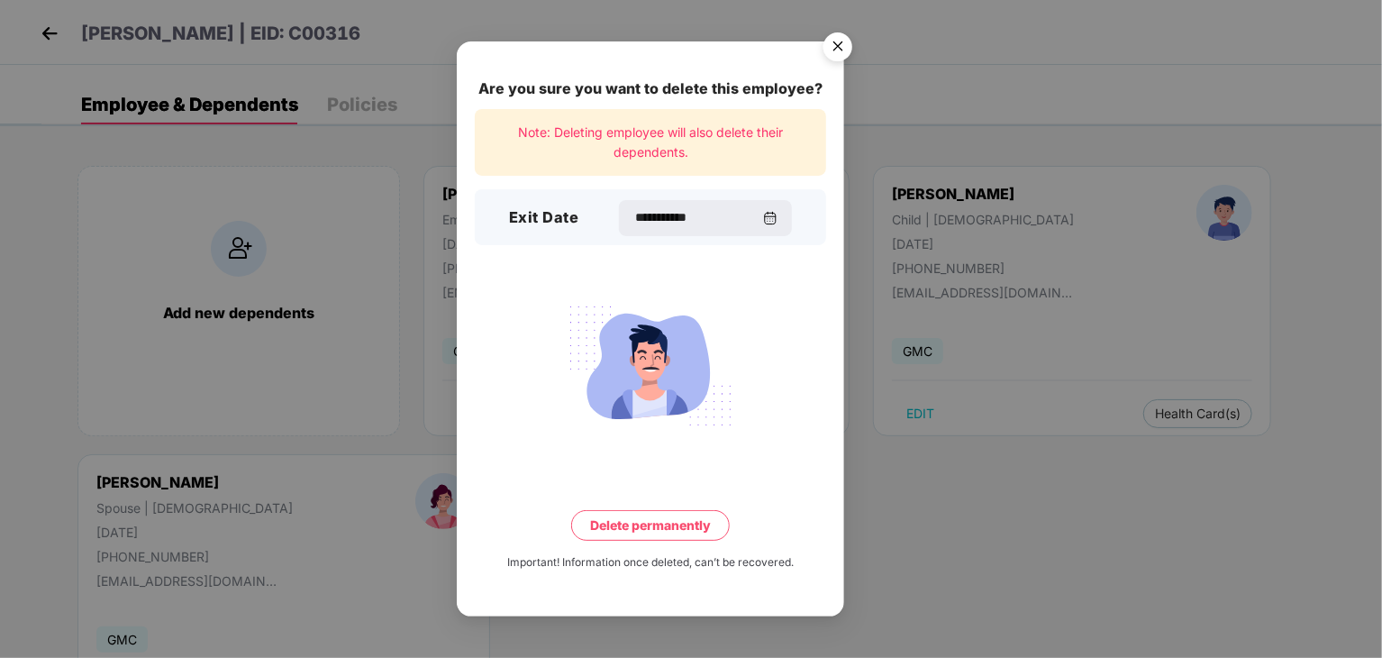
click at [634, 529] on button "Delete permanently" at bounding box center [650, 525] width 159 height 31
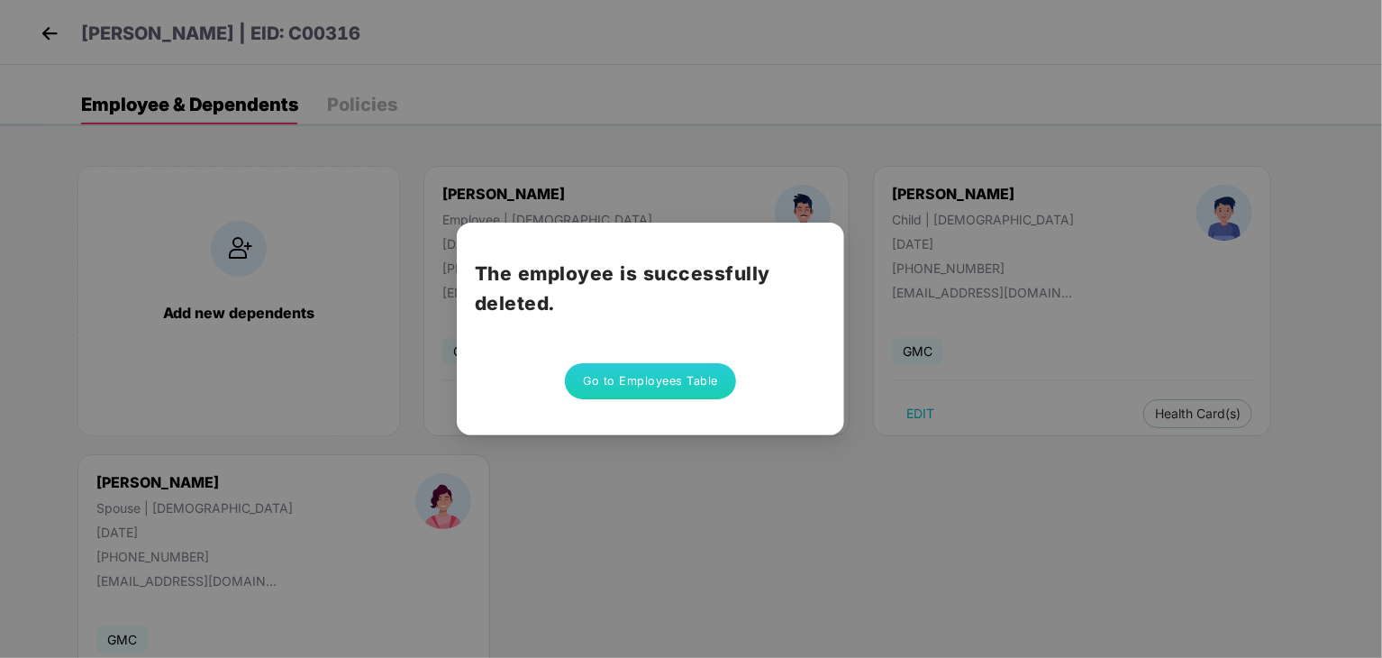
click at [615, 384] on button "Go to Employees Table" at bounding box center [650, 381] width 171 height 36
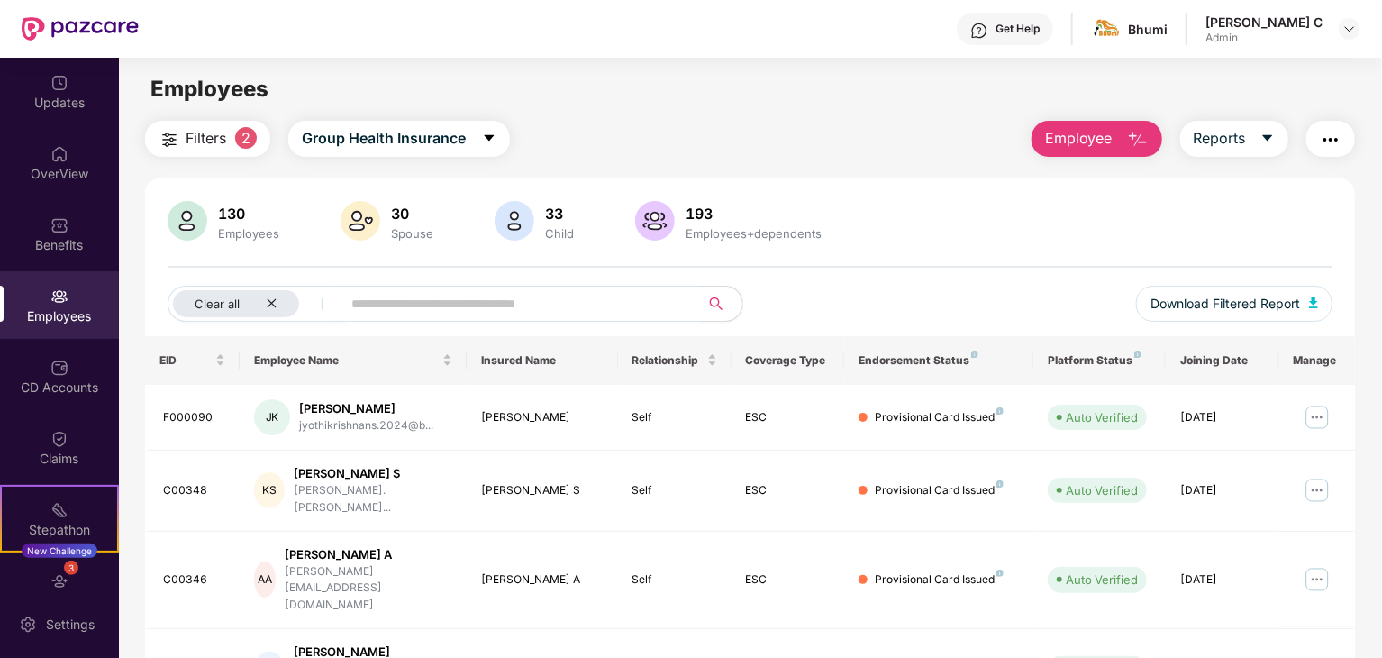
click at [595, 309] on input "text" at bounding box center [512, 303] width 323 height 27
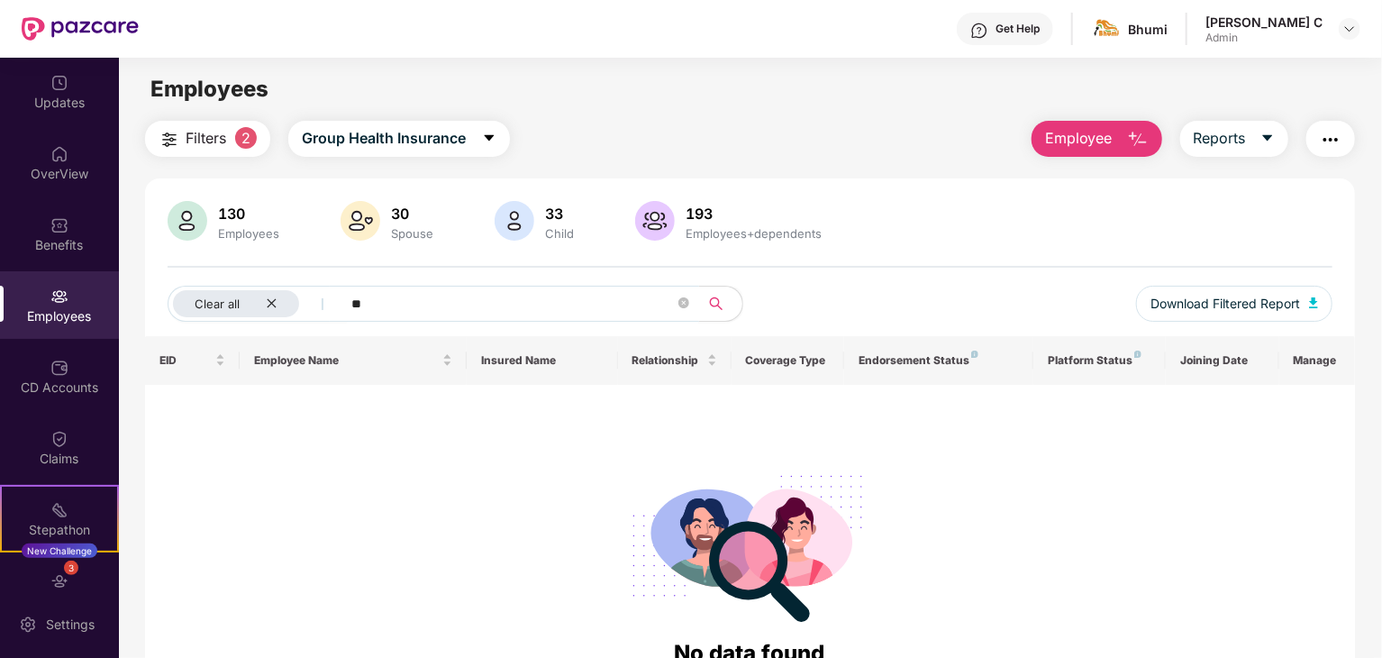
type input "*"
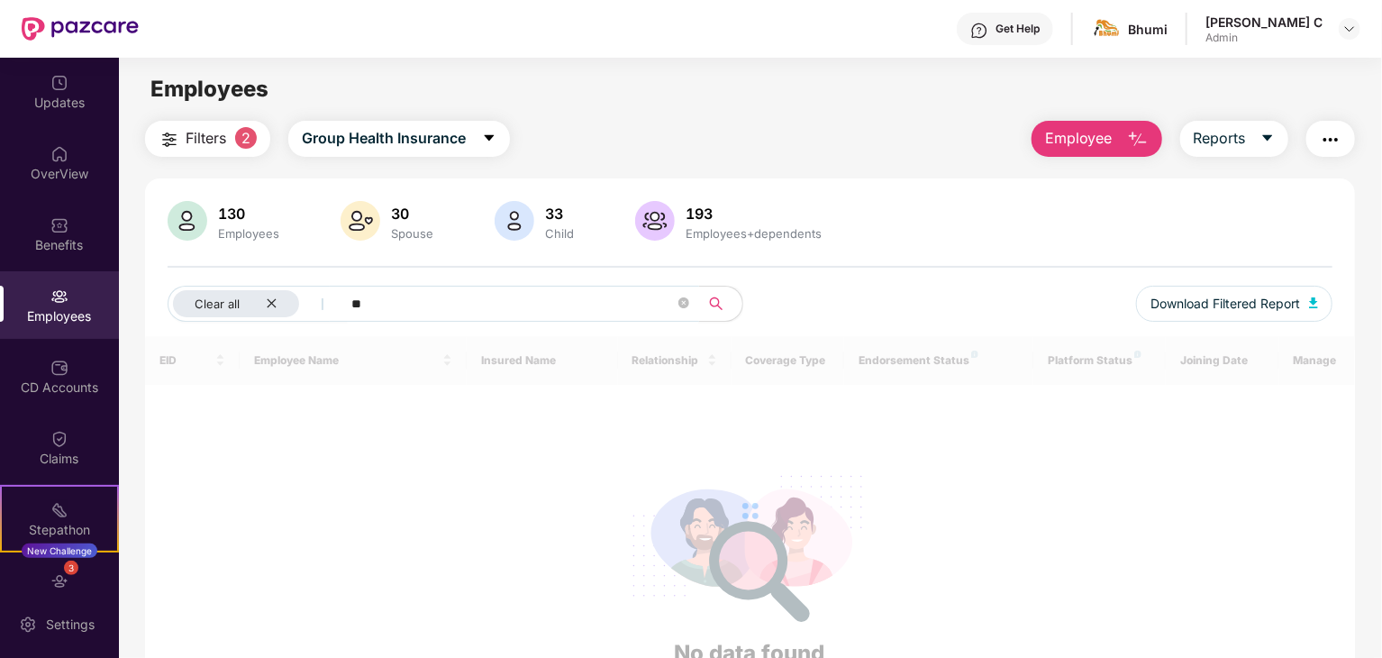
type input "*"
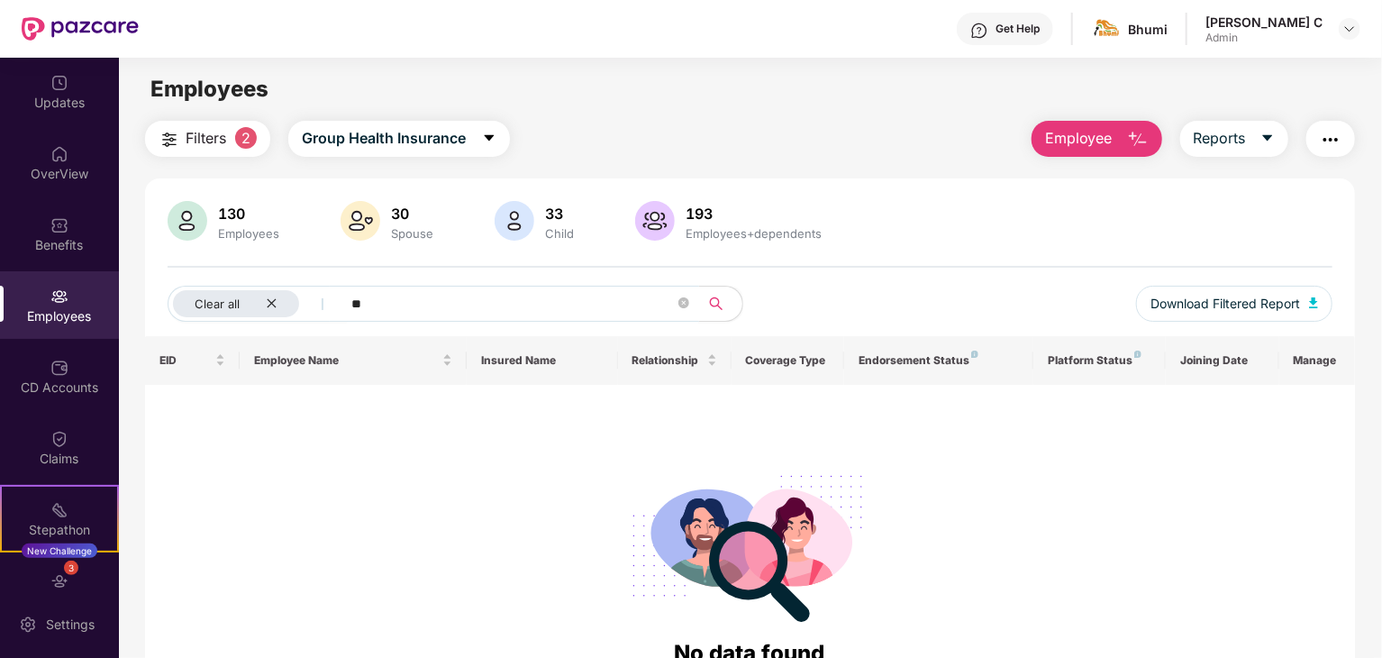
type input "*"
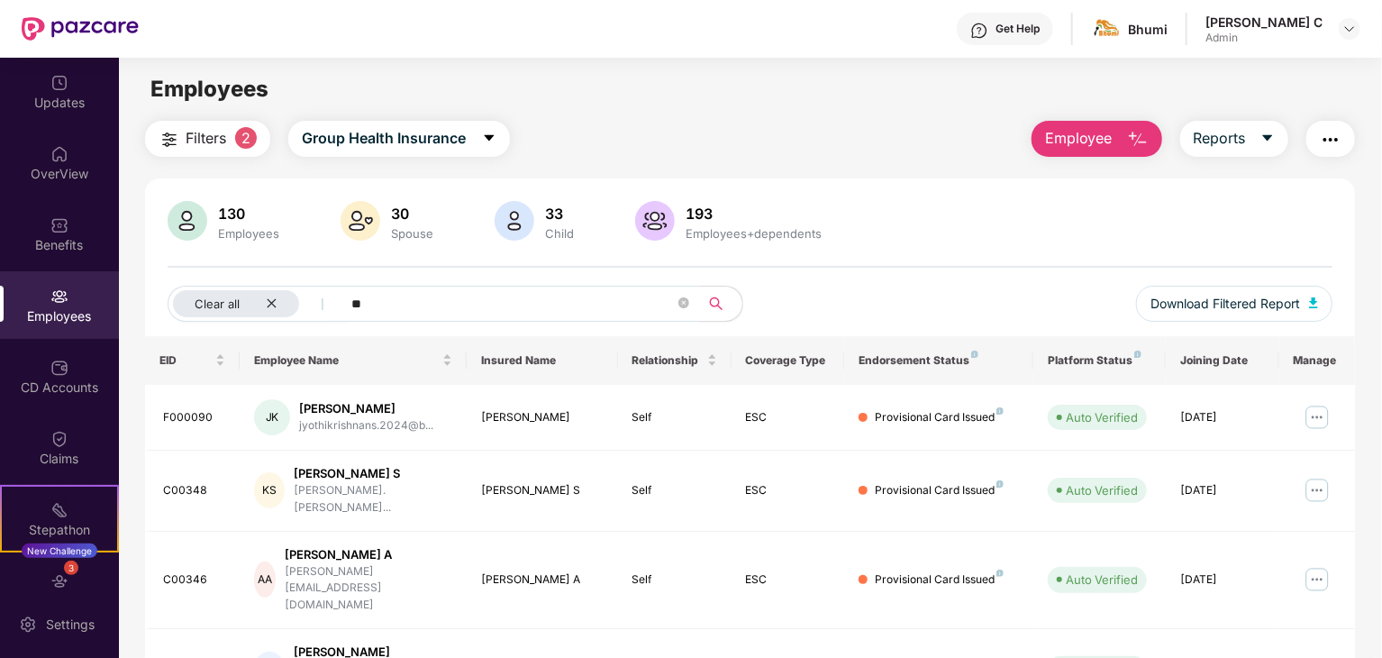
type input "*"
